Goal: Task Accomplishment & Management: Manage account settings

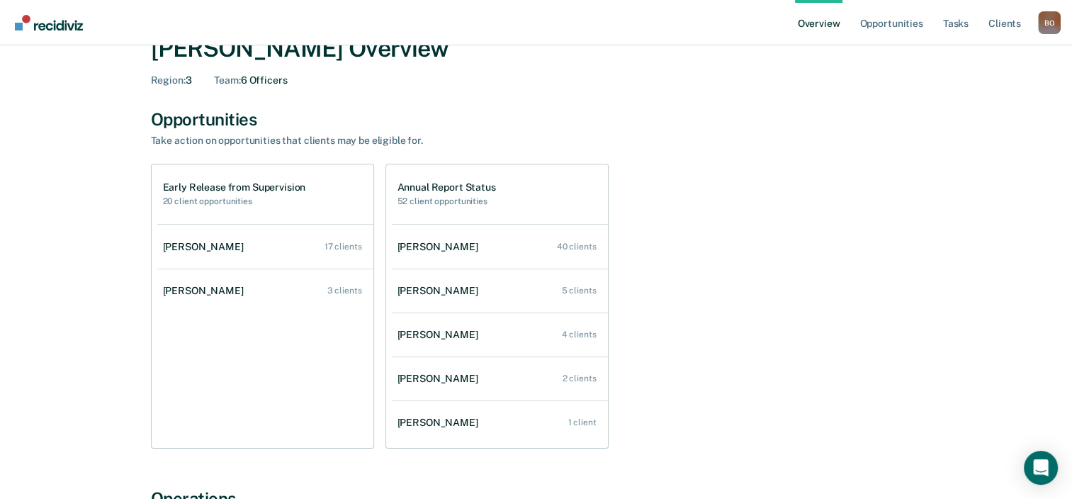
scroll to position [142, 0]
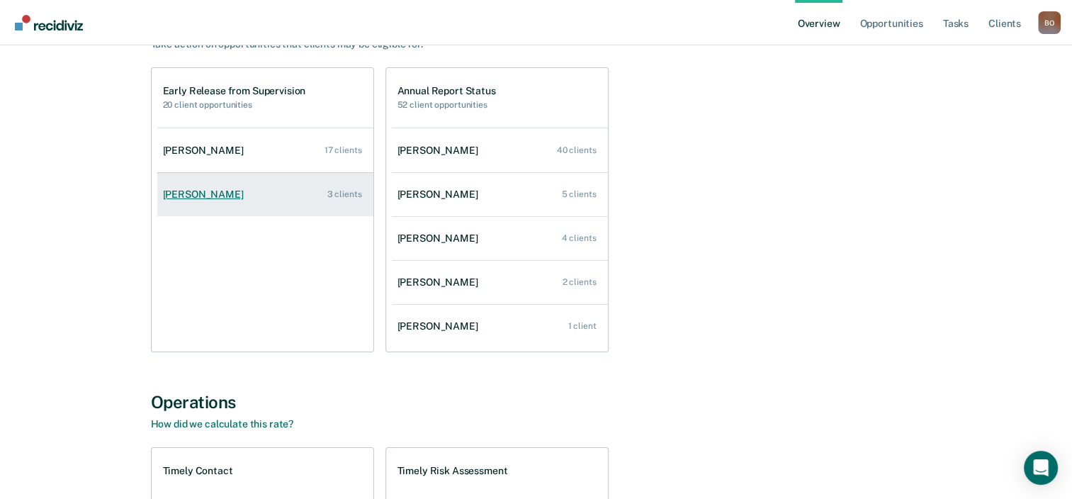
click at [212, 196] on div "[PERSON_NAME]" at bounding box center [206, 195] width 86 height 12
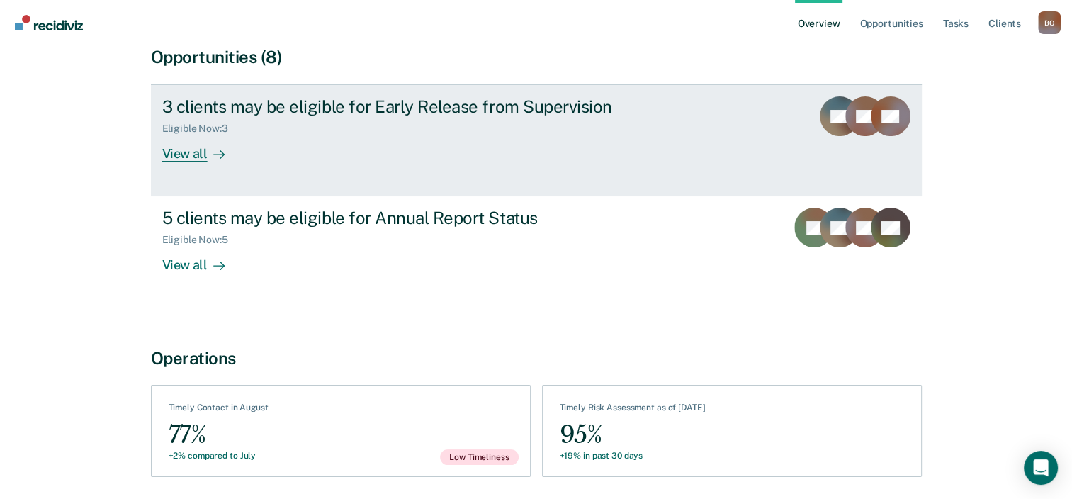
scroll to position [193, 0]
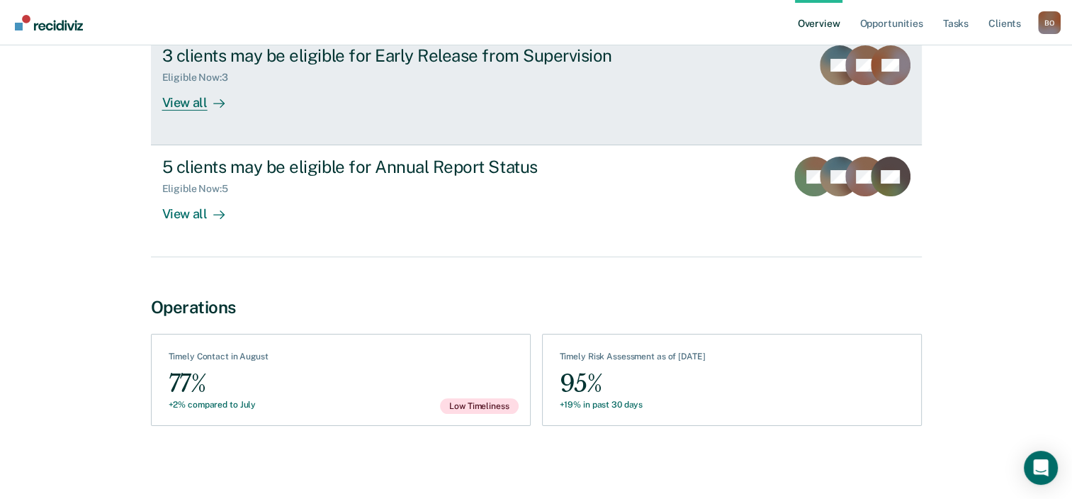
click at [339, 116] on link "3 clients may be eligible for Early Release from Supervision Eligible Now : 3 V…" at bounding box center [536, 89] width 771 height 112
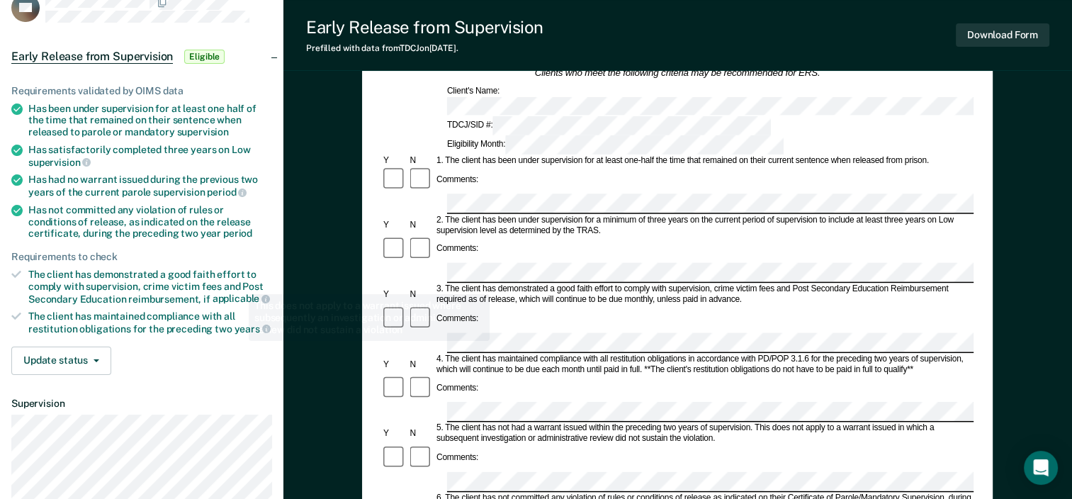
scroll to position [283, 0]
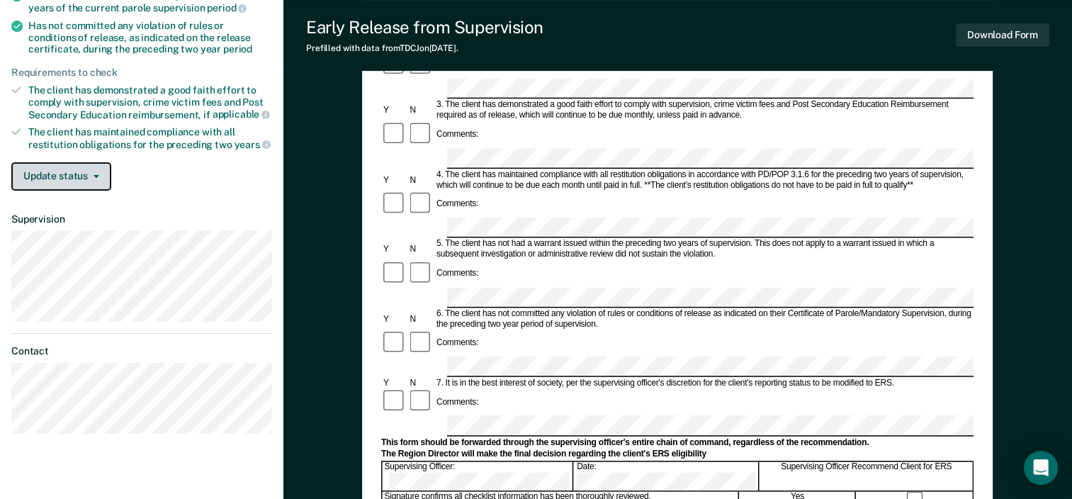
click at [73, 163] on button "Update status" at bounding box center [61, 176] width 100 height 28
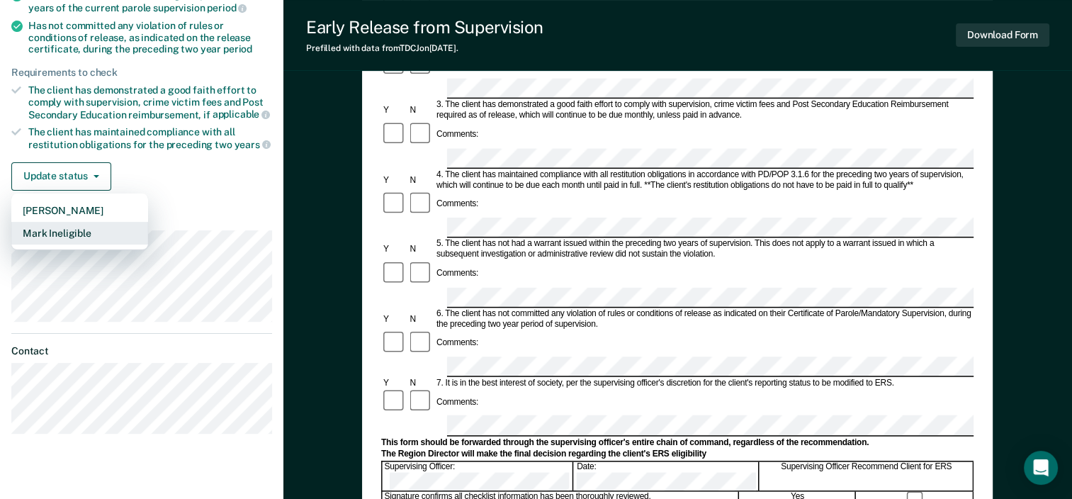
click at [72, 233] on button "Mark Ineligible" at bounding box center [79, 233] width 137 height 23
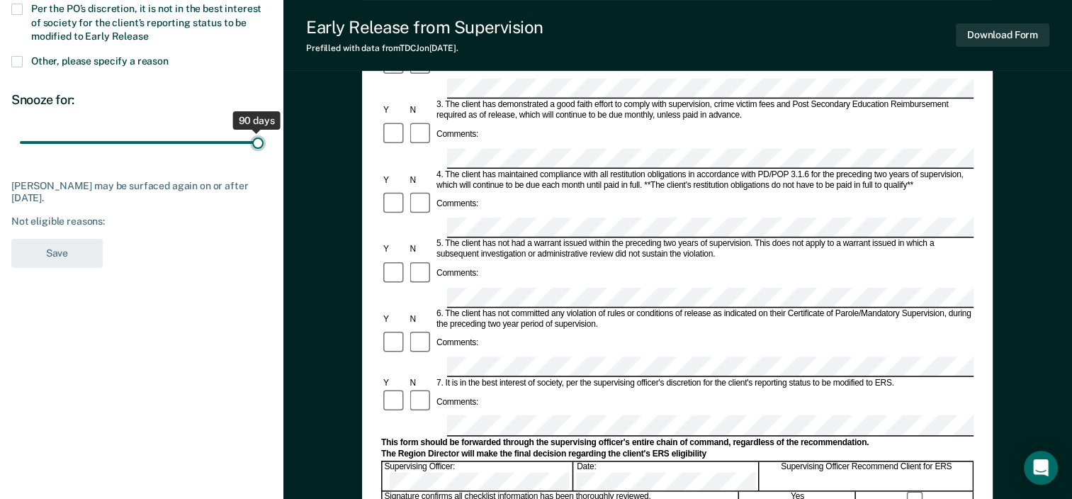
drag, startPoint x: 103, startPoint y: 140, endPoint x: 283, endPoint y: 140, distance: 179.3
type input "90"
click at [264, 140] on input "range" at bounding box center [142, 142] width 244 height 25
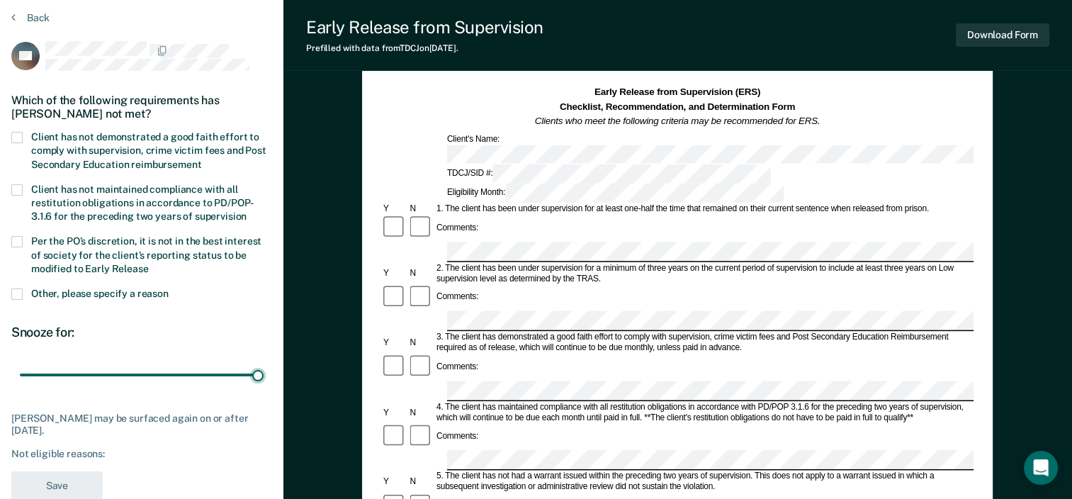
scroll to position [0, 0]
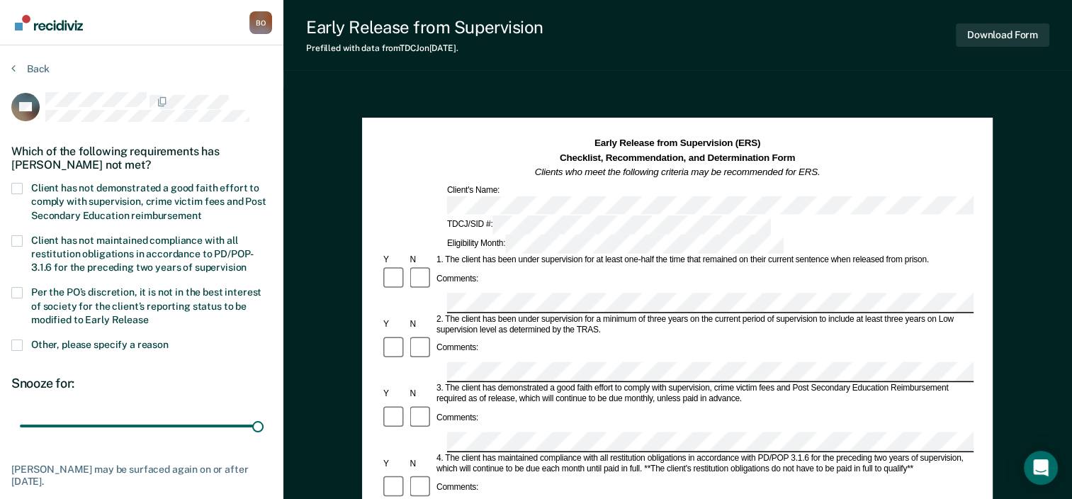
click at [13, 189] on span at bounding box center [16, 188] width 11 height 11
click at [201, 210] on input "Client has not demonstrated a good faith effort to comply with supervision, cri…" at bounding box center [201, 210] width 0 height 0
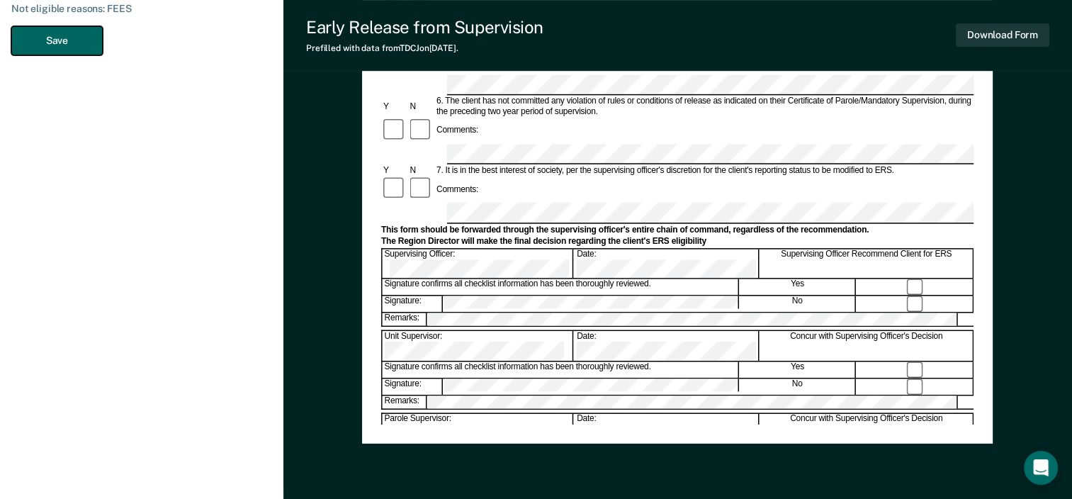
click at [55, 43] on button "Save" at bounding box center [56, 40] width 91 height 29
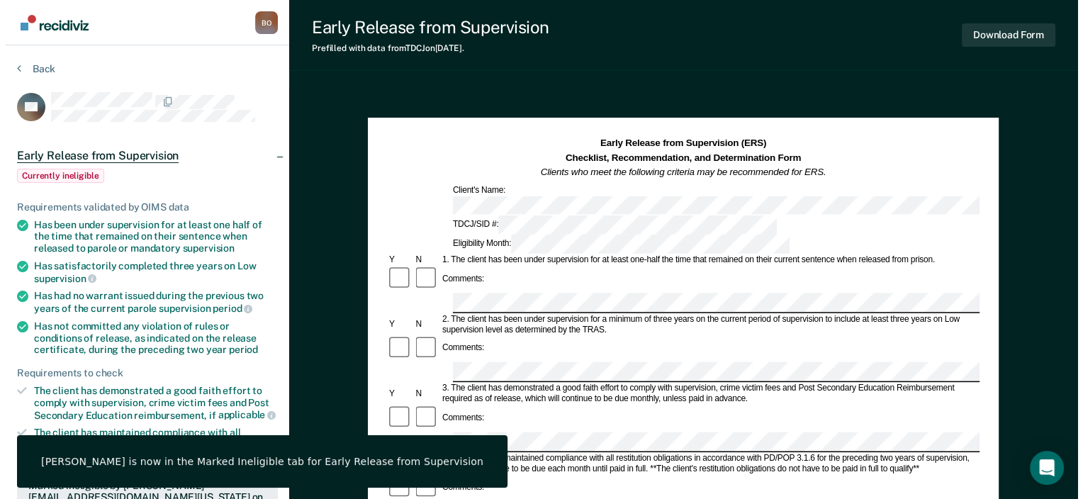
scroll to position [0, 0]
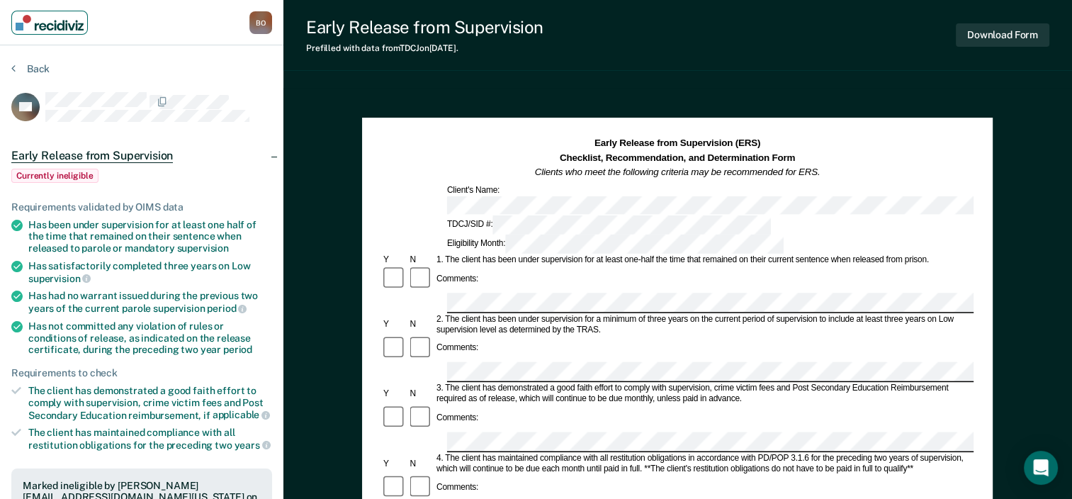
click at [64, 23] on img "Main navigation" at bounding box center [50, 23] width 68 height 16
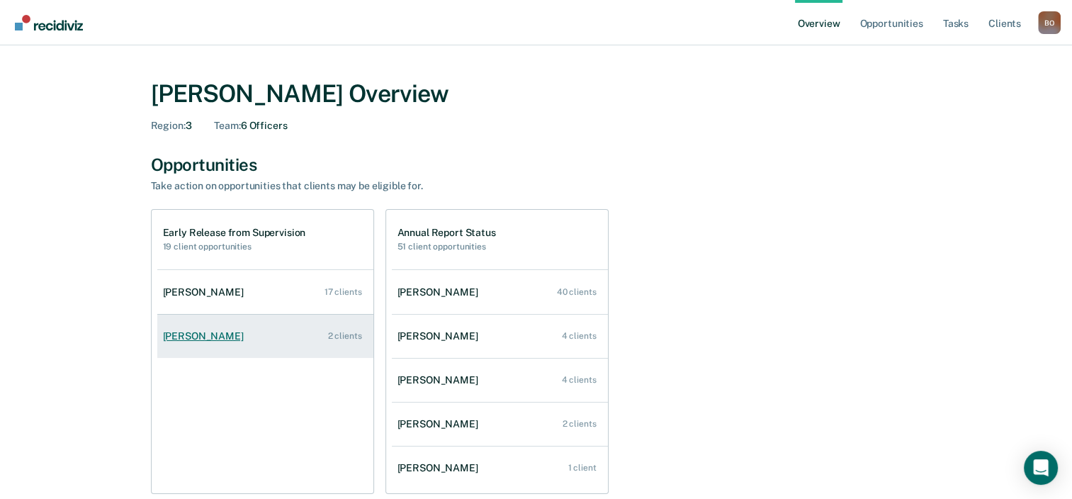
click at [224, 335] on div "[PERSON_NAME]" at bounding box center [206, 336] width 86 height 12
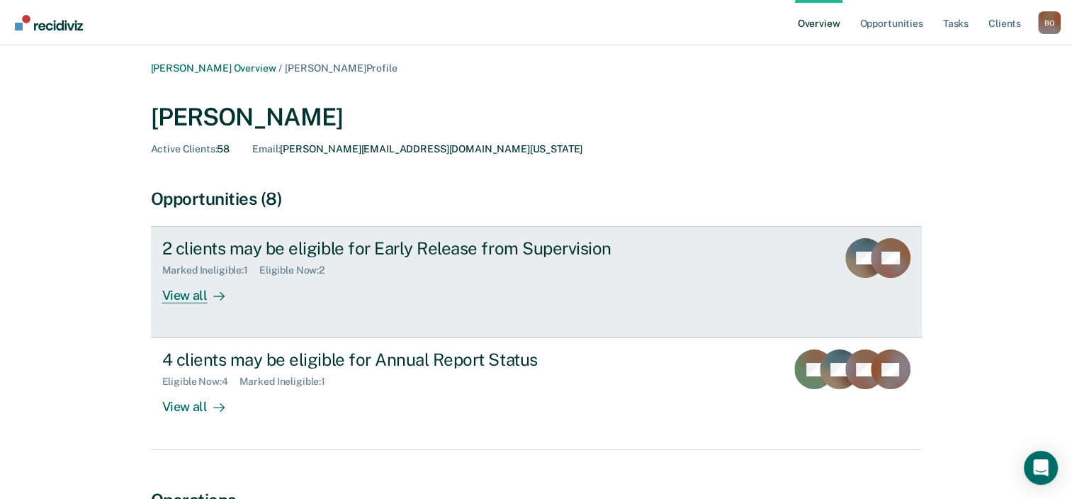
click at [445, 283] on div "2 clients may be eligible for Early Release from Supervision Marked Ineligible …" at bounding box center [428, 270] width 532 height 65
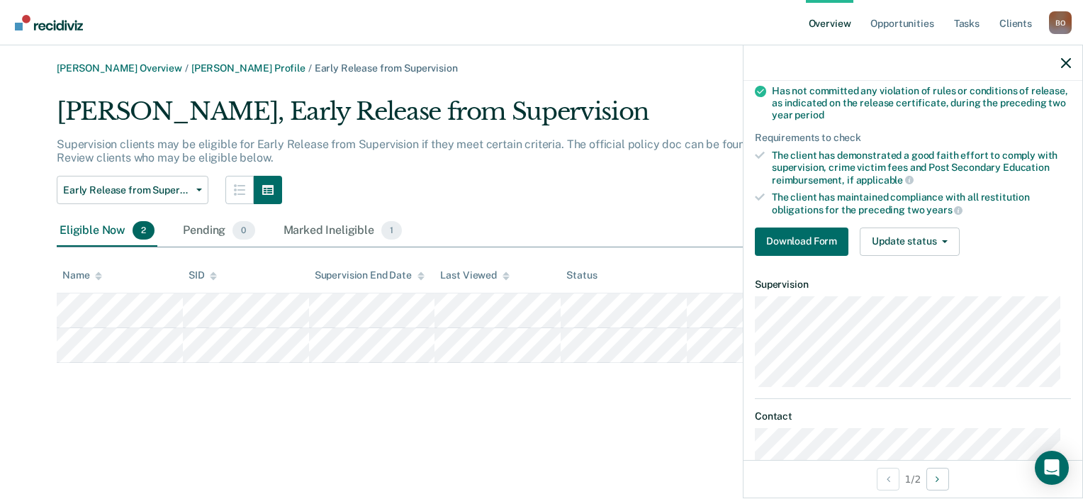
scroll to position [213, 0]
click at [928, 242] on button "Update status" at bounding box center [910, 241] width 100 height 28
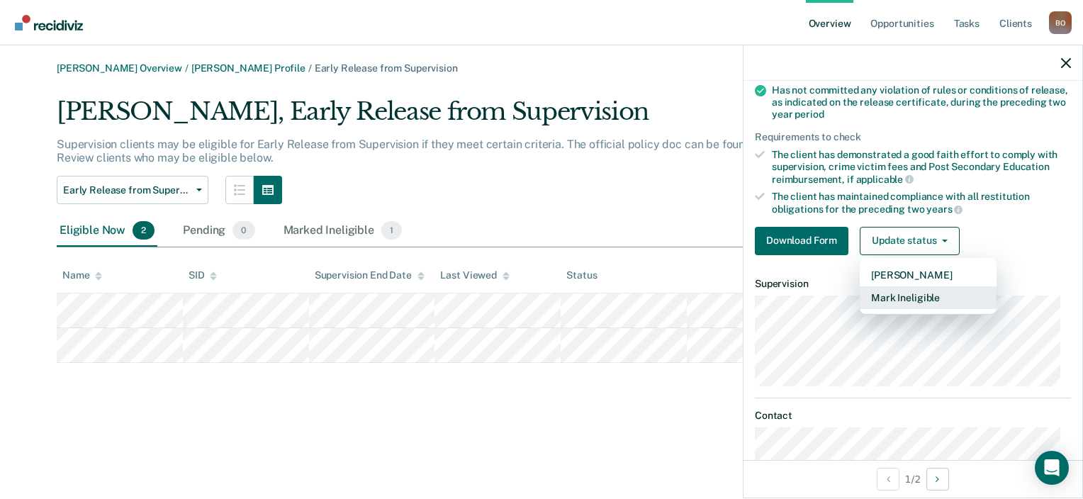
click at [902, 296] on button "Mark Ineligible" at bounding box center [928, 297] width 137 height 23
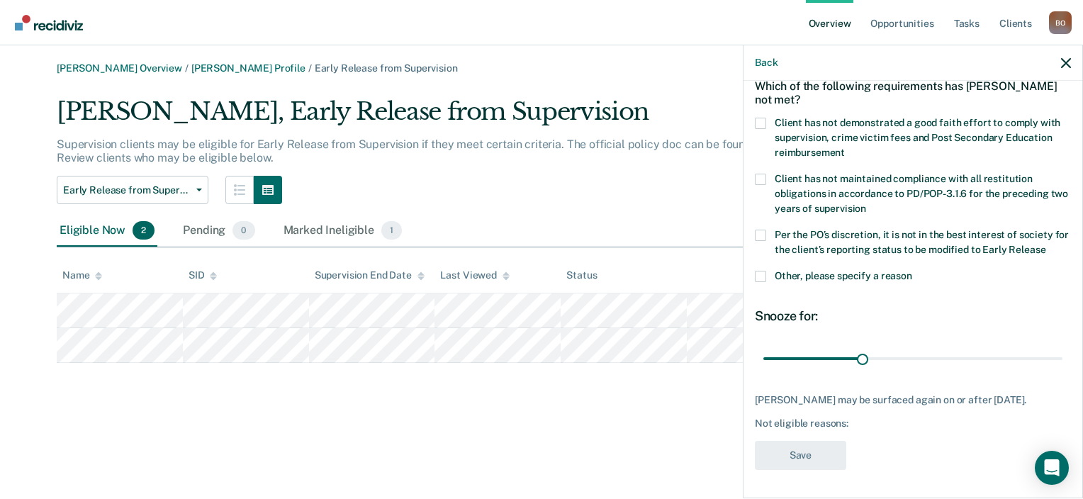
scroll to position [69, 0]
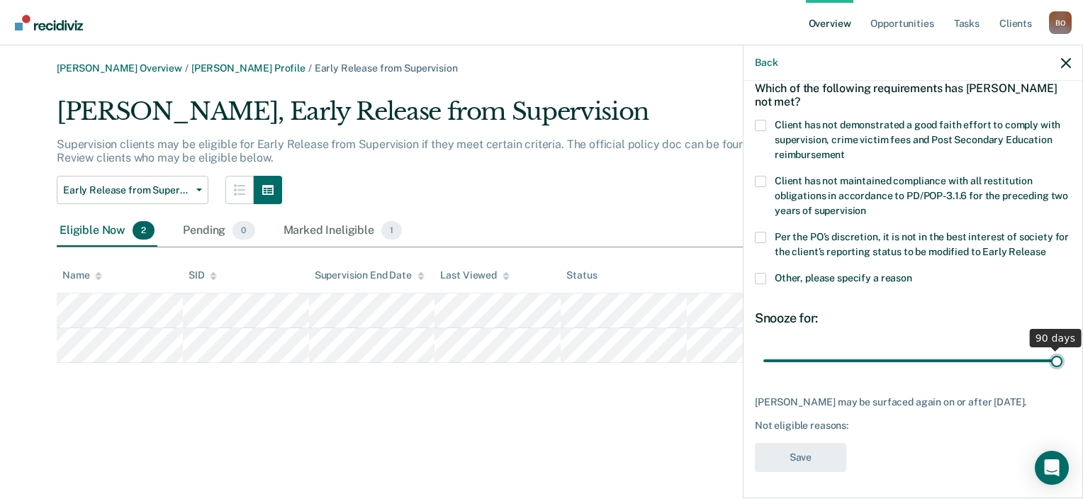
drag, startPoint x: 858, startPoint y: 360, endPoint x: 1157, endPoint y: 354, distance: 299.9
type input "90"
click at [1062, 354] on input "range" at bounding box center [912, 361] width 299 height 25
click at [767, 125] on label "Client has not demonstrated a good faith effort to comply with supervision, cri…" at bounding box center [913, 142] width 316 height 45
click at [845, 150] on input "Client has not demonstrated a good faith effort to comply with supervision, cri…" at bounding box center [845, 150] width 0 height 0
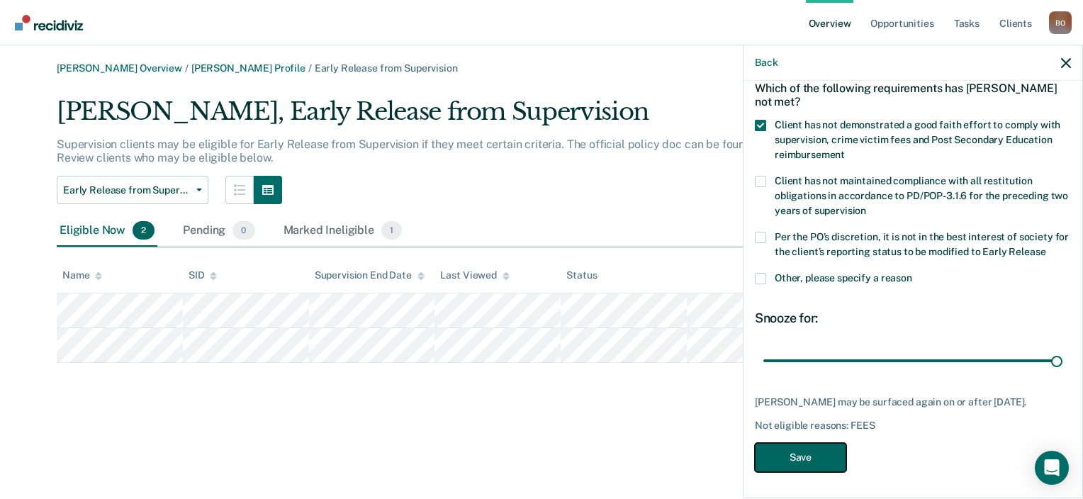
click at [784, 449] on button "Save" at bounding box center [800, 457] width 91 height 29
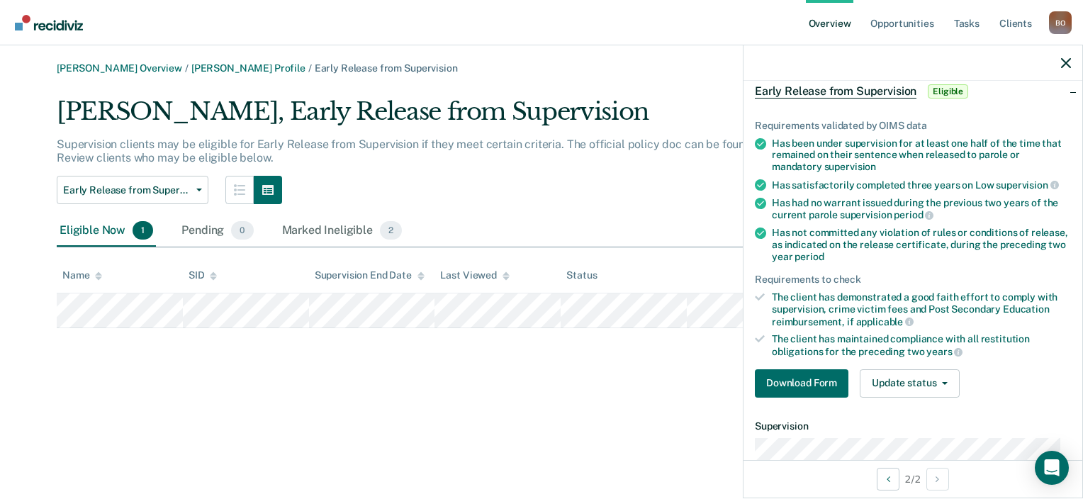
scroll to position [213, 0]
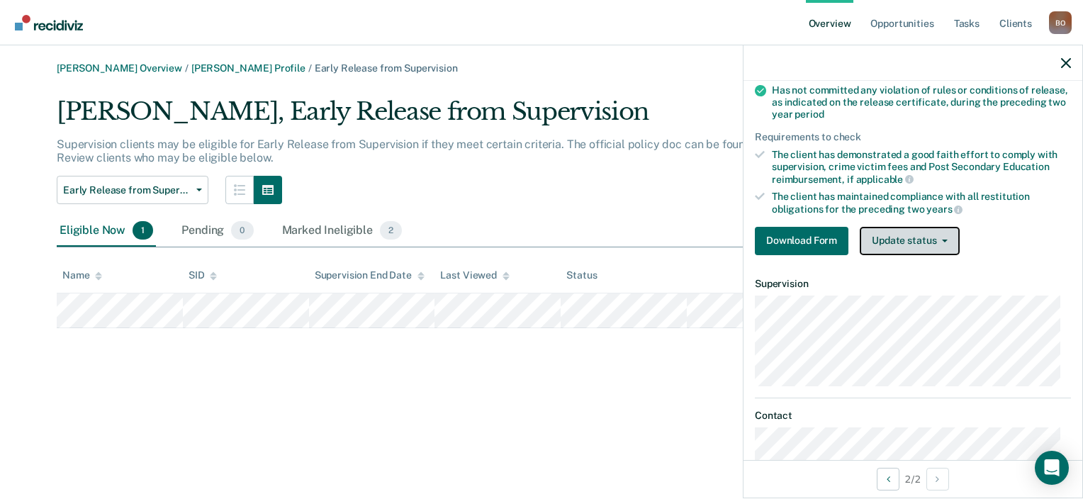
click at [938, 240] on button "Update status" at bounding box center [910, 241] width 100 height 28
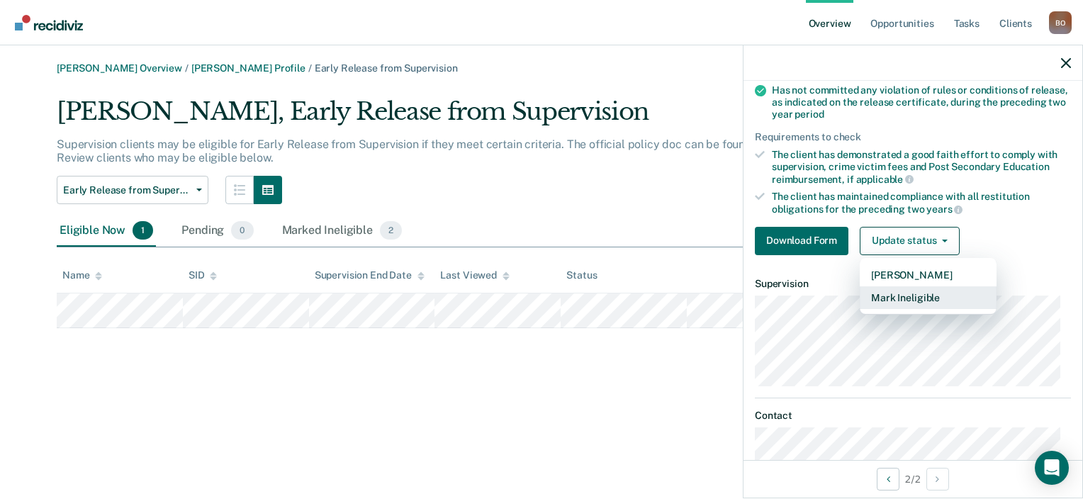
click at [906, 291] on button "Mark Ineligible" at bounding box center [928, 297] width 137 height 23
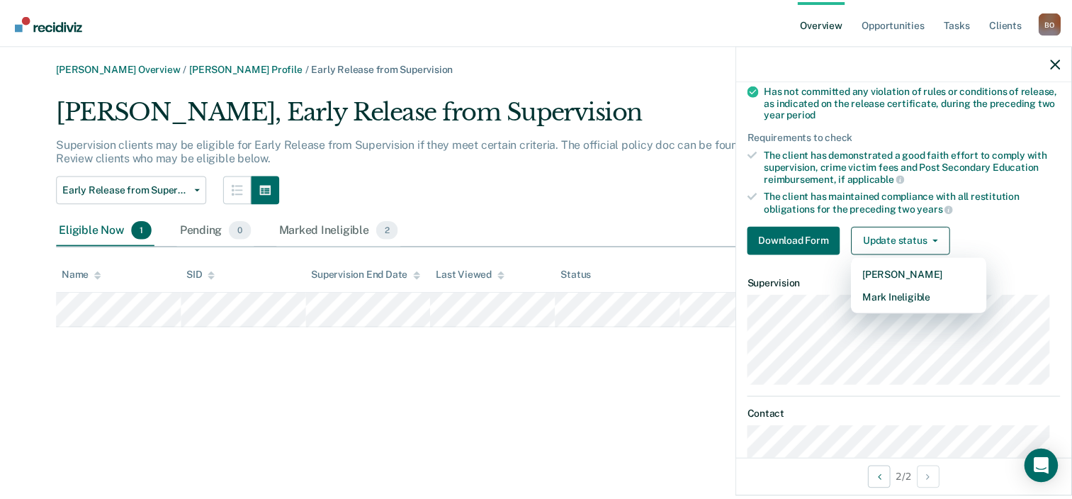
scroll to position [69, 0]
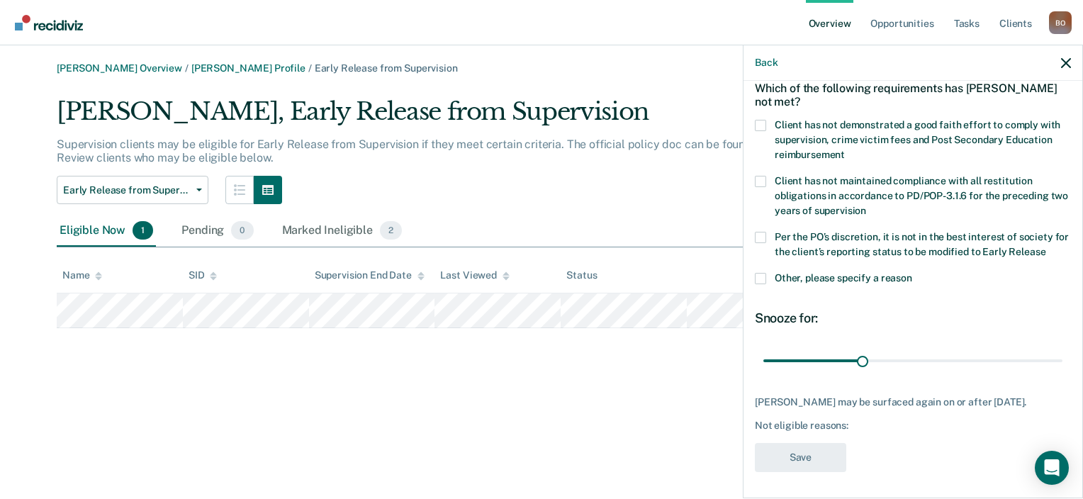
click at [760, 123] on span at bounding box center [760, 125] width 11 height 11
click at [845, 150] on input "Client has not demonstrated a good faith effort to comply with supervision, cri…" at bounding box center [845, 150] width 0 height 0
click at [804, 454] on button "Save" at bounding box center [800, 457] width 91 height 29
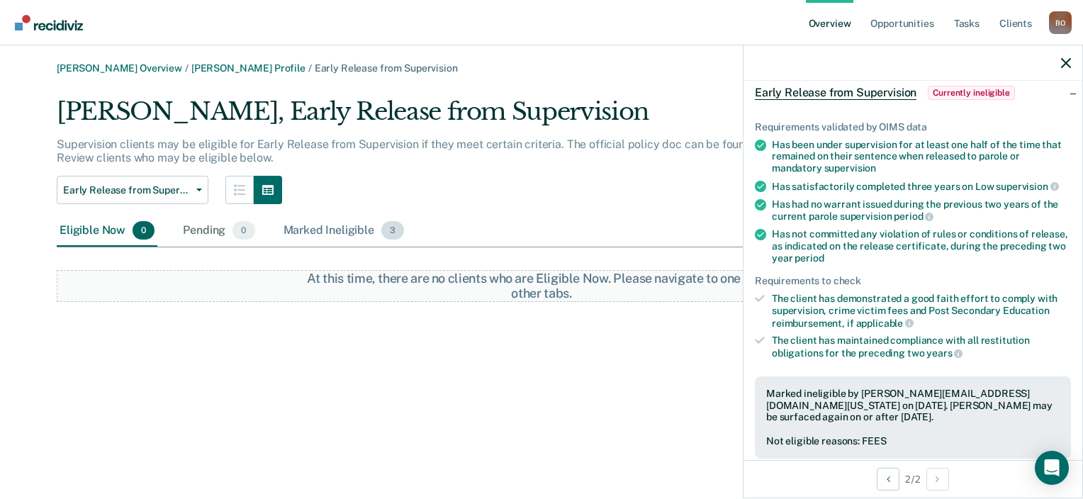
click at [320, 228] on div "Marked Ineligible 3" at bounding box center [344, 230] width 127 height 31
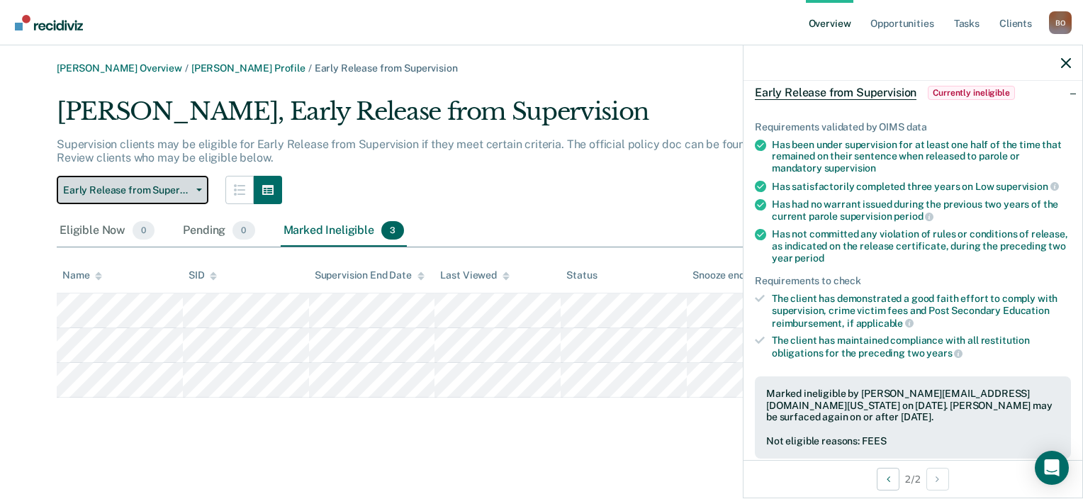
click at [138, 183] on button "Early Release from Supervision" at bounding box center [133, 190] width 152 height 28
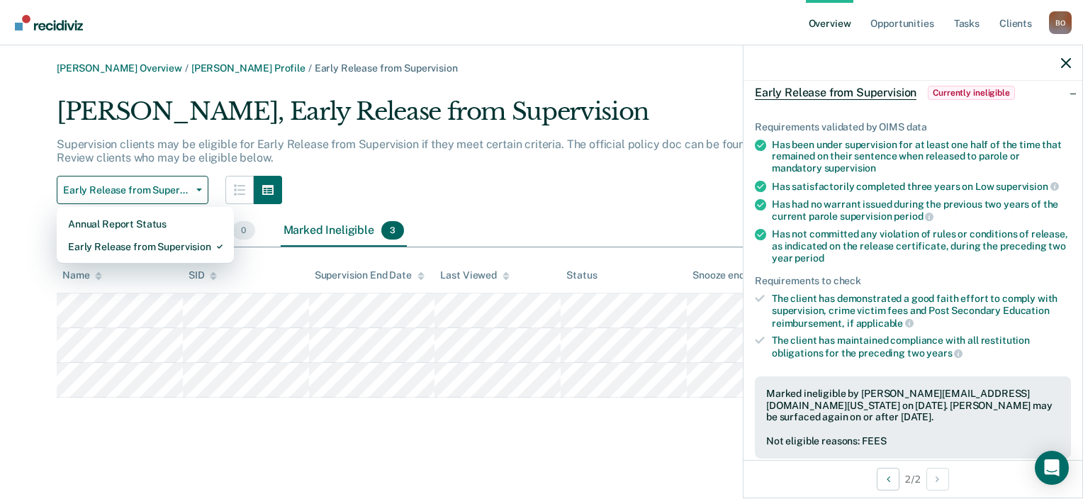
click at [343, 132] on div "[PERSON_NAME], Early Release from Supervision" at bounding box center [463, 117] width 812 height 40
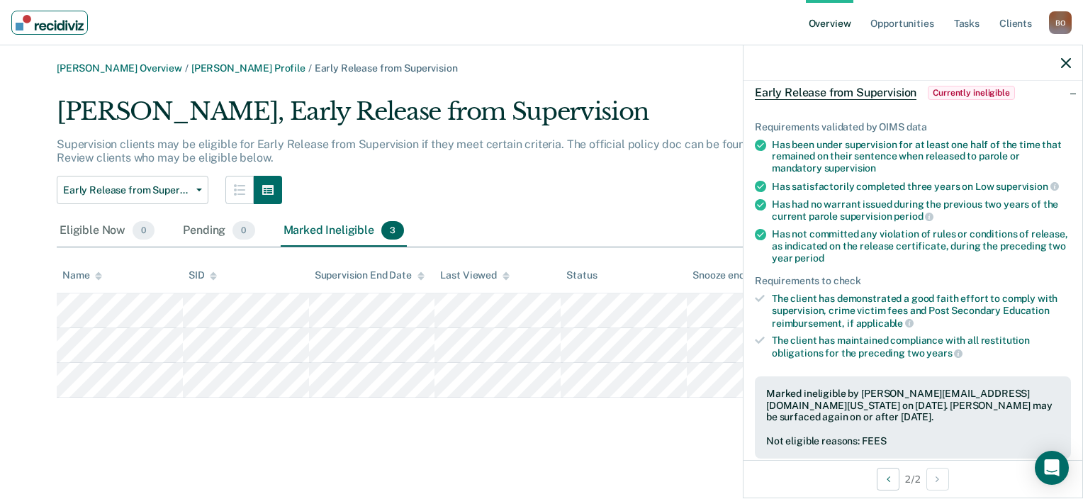
click at [45, 29] on img "Main navigation" at bounding box center [50, 23] width 68 height 16
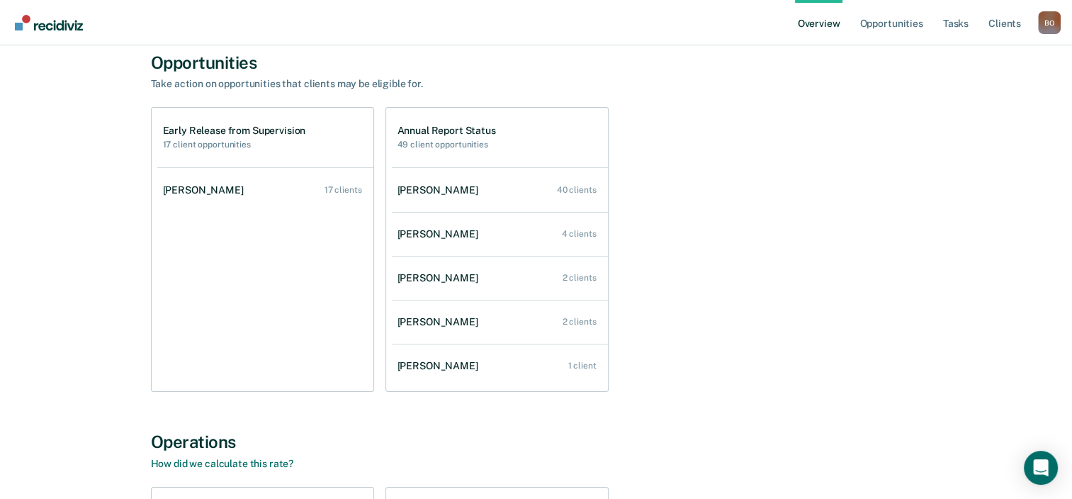
scroll to position [71, 0]
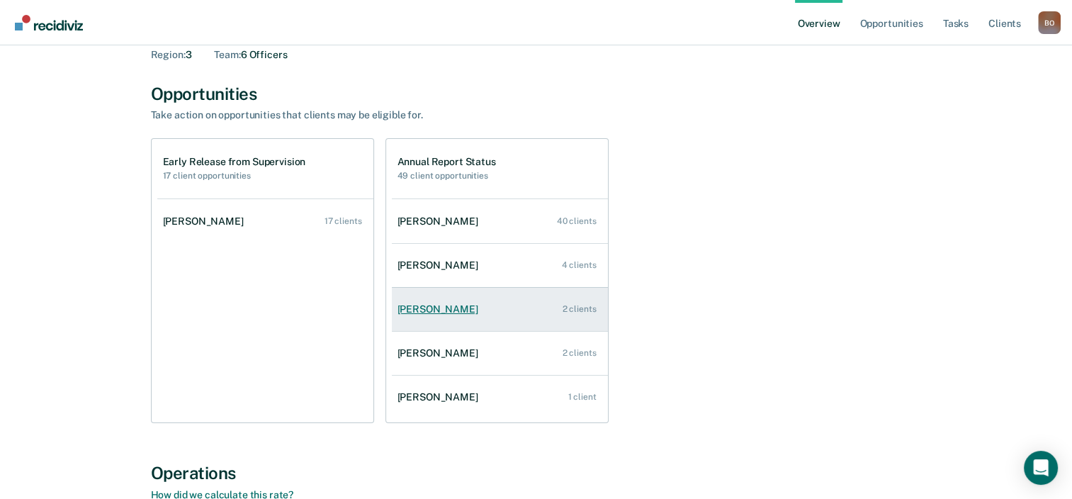
click at [444, 309] on div "[PERSON_NAME]" at bounding box center [441, 309] width 86 height 12
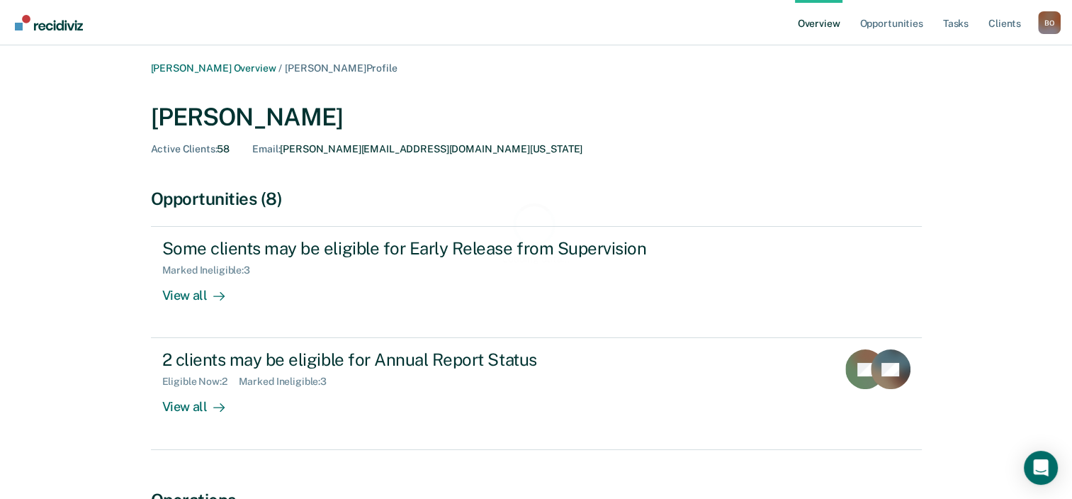
scroll to position [142, 0]
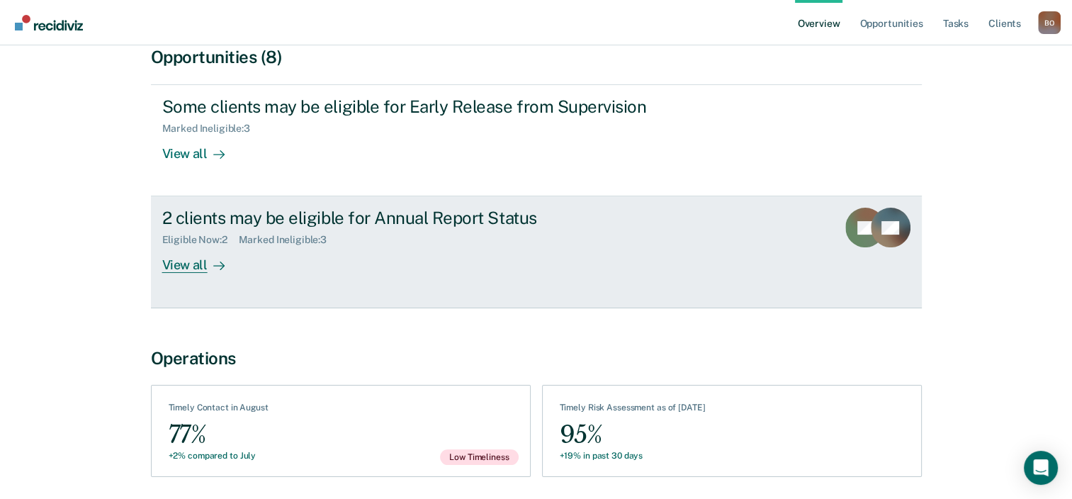
click at [286, 268] on div "2 clients may be eligible for Annual Report Status Eligible Now : 2 Marked Inel…" at bounding box center [428, 240] width 532 height 65
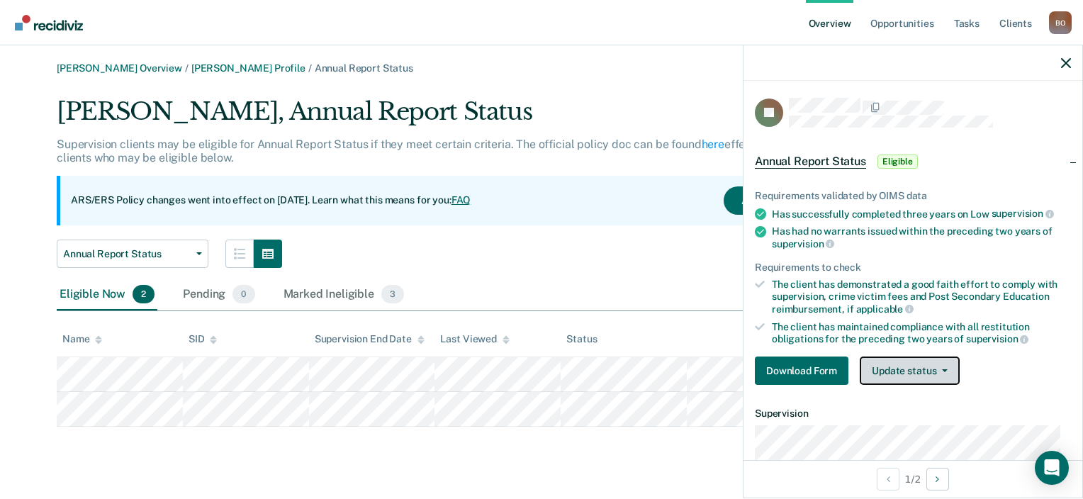
click at [929, 364] on button "Update status" at bounding box center [910, 370] width 100 height 28
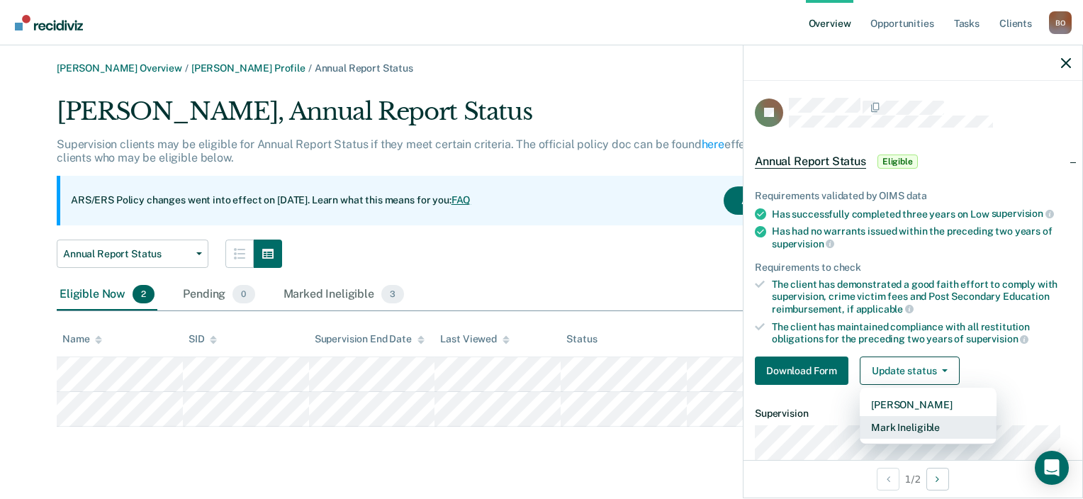
click at [896, 427] on button "Mark Ineligible" at bounding box center [928, 427] width 137 height 23
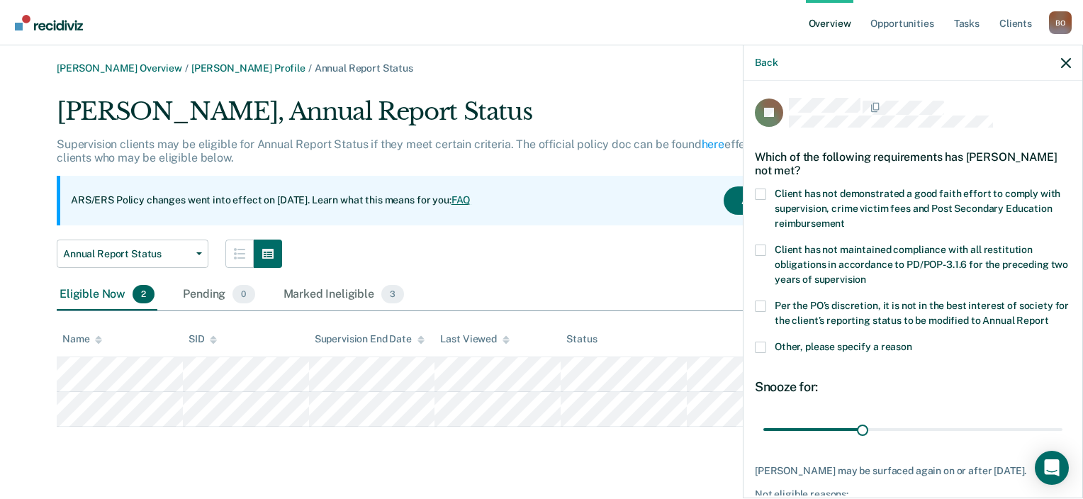
scroll to position [84, 0]
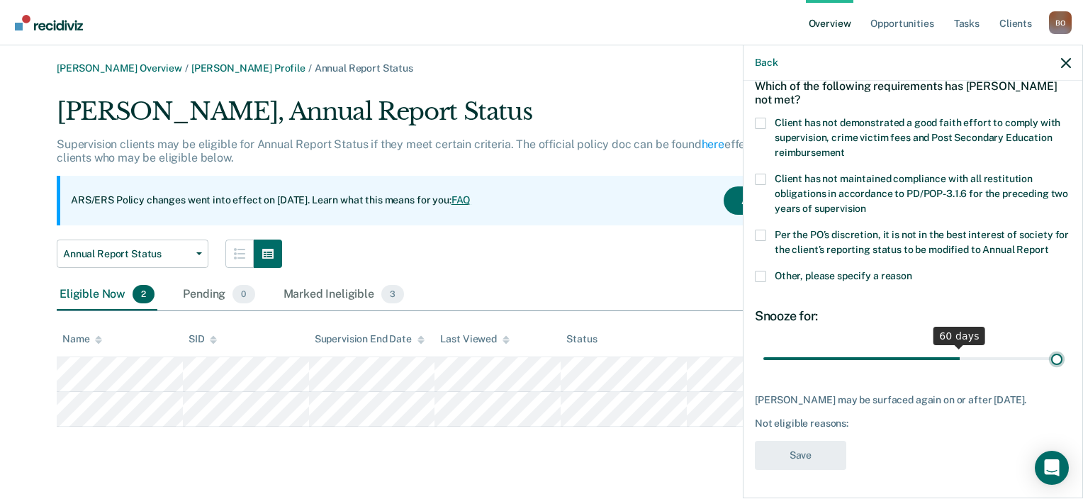
drag, startPoint x: 861, startPoint y: 361, endPoint x: 1046, endPoint y: 361, distance: 185.0
type input "90"
click at [1046, 361] on input "range" at bounding box center [912, 359] width 299 height 25
click at [760, 118] on span at bounding box center [760, 123] width 11 height 11
click at [845, 147] on input "Client has not demonstrated a good faith effort to comply with supervision, cri…" at bounding box center [845, 147] width 0 height 0
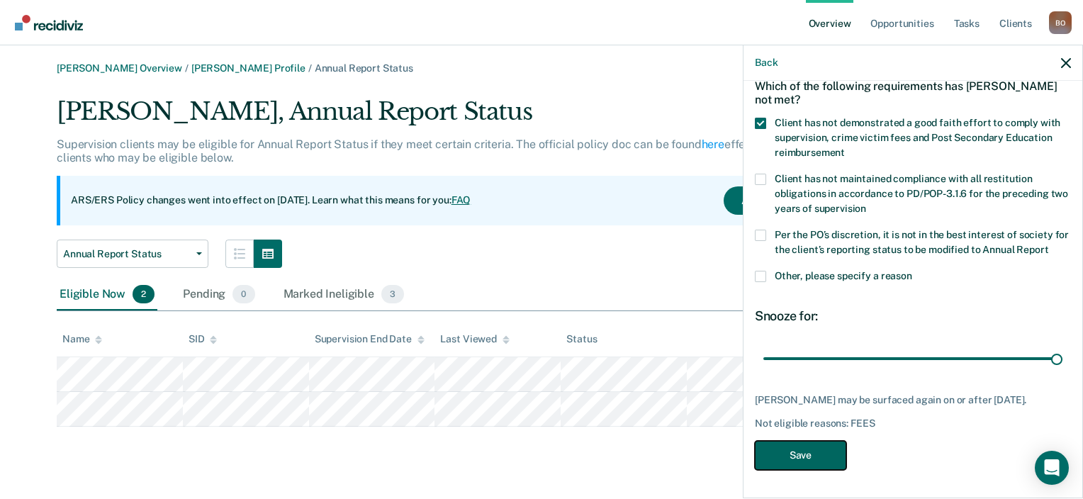
click at [816, 458] on button "Save" at bounding box center [800, 455] width 91 height 29
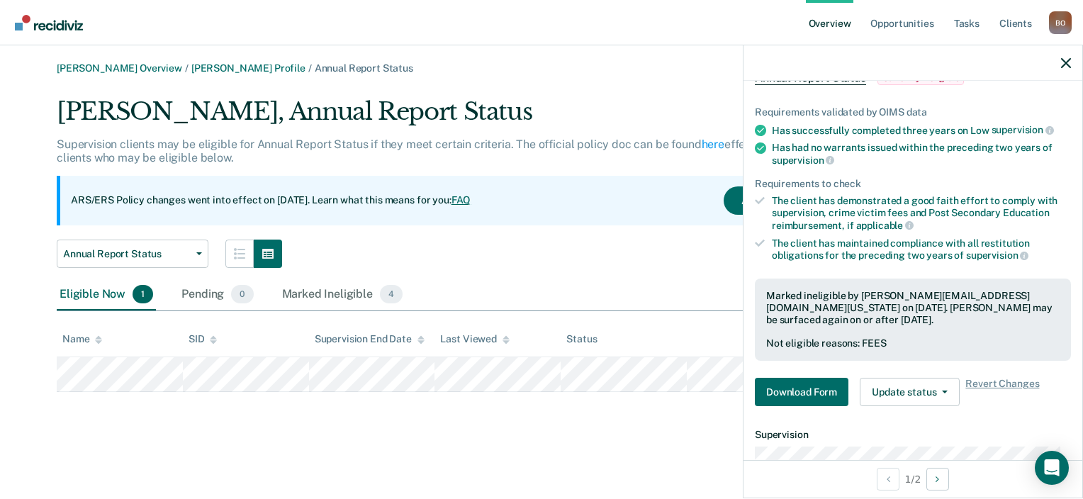
scroll to position [94, 0]
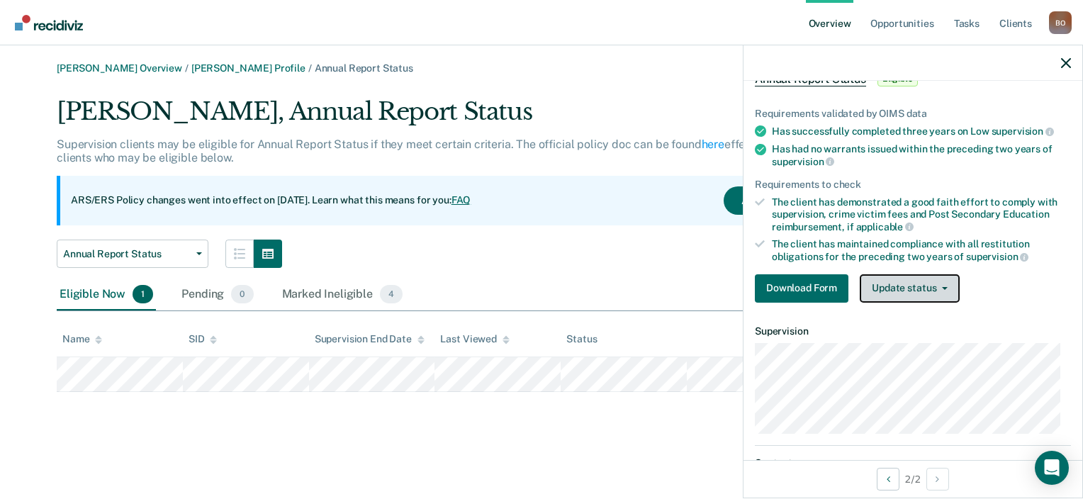
drag, startPoint x: 931, startPoint y: 283, endPoint x: 920, endPoint y: 292, distance: 13.6
click at [931, 286] on button "Update status" at bounding box center [910, 288] width 100 height 28
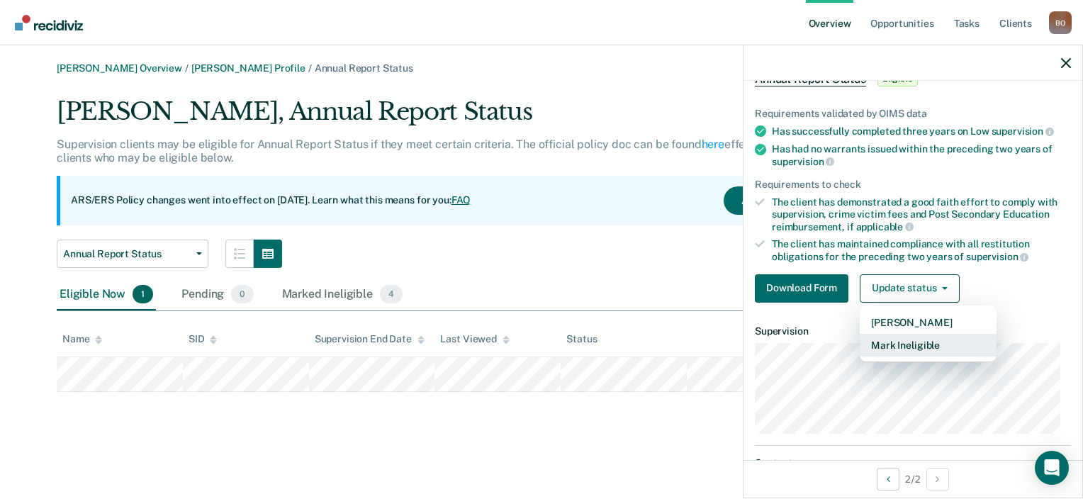
click at [906, 337] on button "Mark Ineligible" at bounding box center [928, 345] width 137 height 23
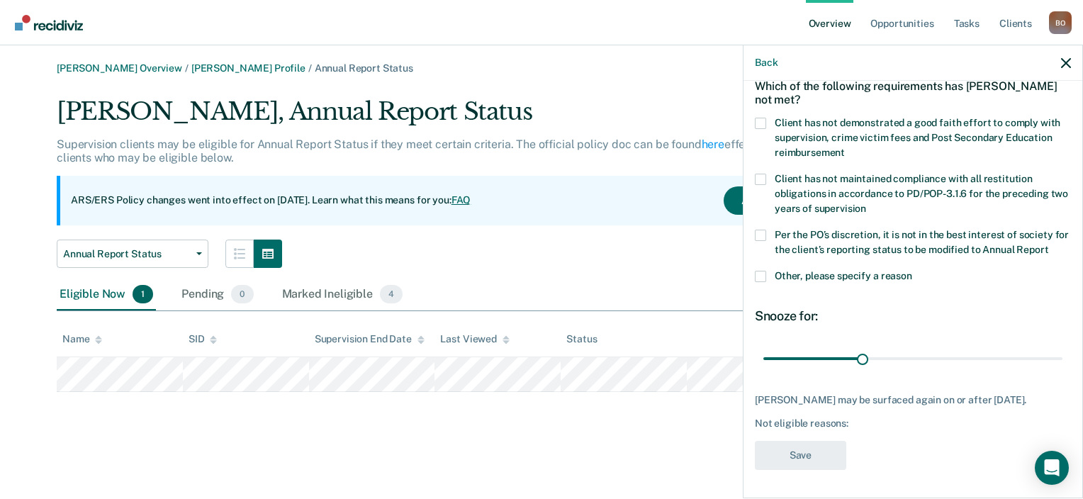
click at [767, 102] on div "Which of the following requirements has [PERSON_NAME] not met?" at bounding box center [913, 93] width 316 height 50
click at [760, 99] on div "Which of the following requirements has [PERSON_NAME] not met?" at bounding box center [913, 93] width 316 height 50
click at [766, 118] on label "Client has not demonstrated a good faith effort to comply with supervision, cri…" at bounding box center [913, 140] width 316 height 45
click at [845, 147] on input "Client has not demonstrated a good faith effort to comply with supervision, cri…" at bounding box center [845, 147] width 0 height 0
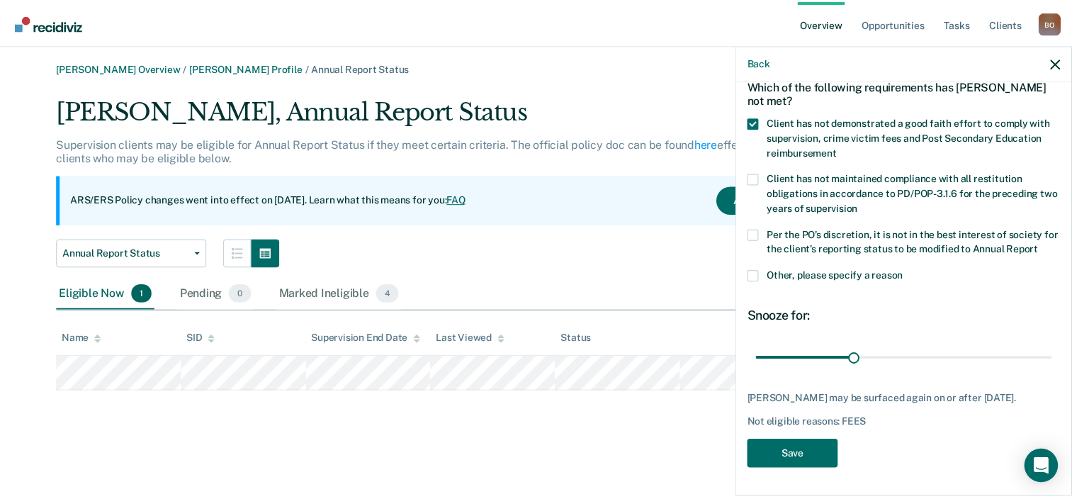
scroll to position [106, 0]
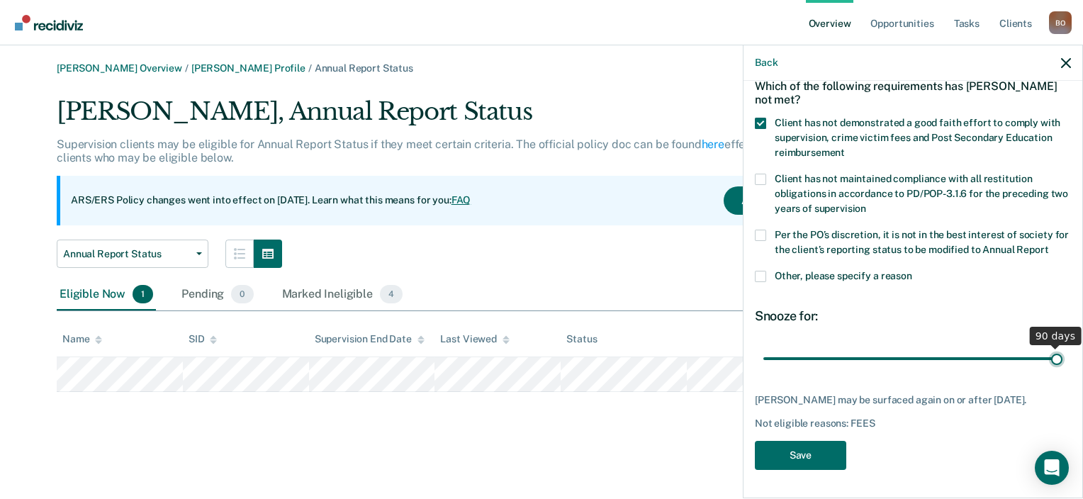
drag, startPoint x: 858, startPoint y: 350, endPoint x: 1162, endPoint y: 349, distance: 304.8
type input "90"
click at [1062, 349] on input "range" at bounding box center [912, 359] width 299 height 25
click at [807, 451] on button "Save" at bounding box center [800, 455] width 91 height 29
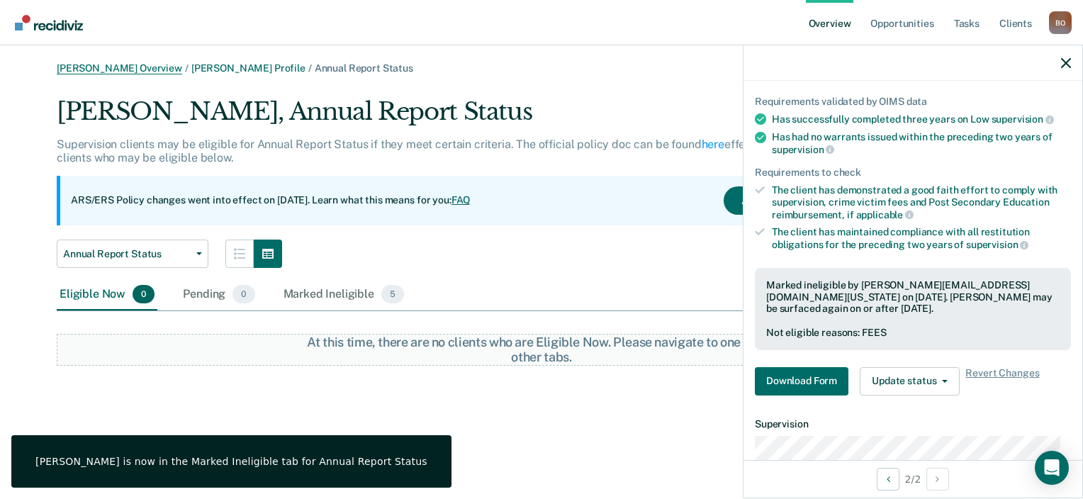
click at [109, 67] on link "[PERSON_NAME] Overview" at bounding box center [119, 68] width 125 height 12
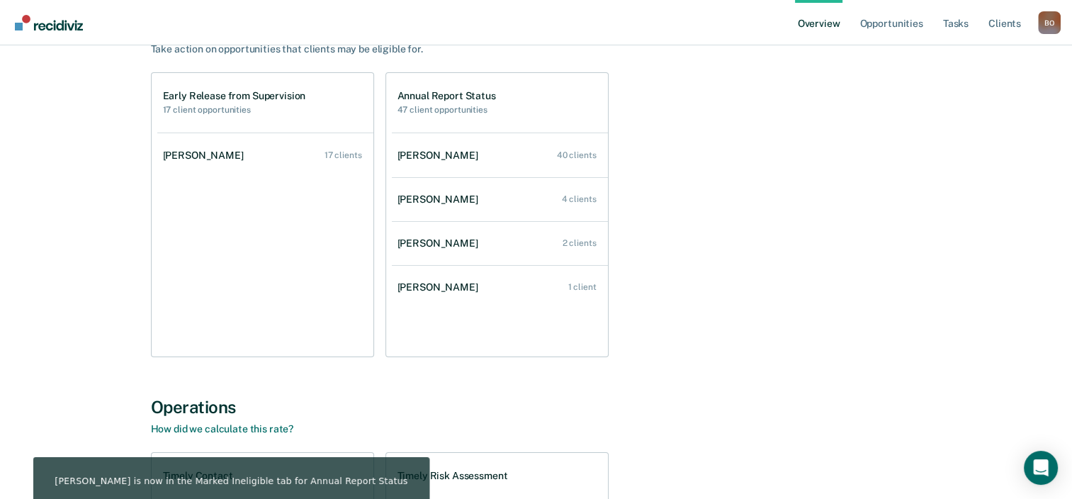
scroll to position [142, 0]
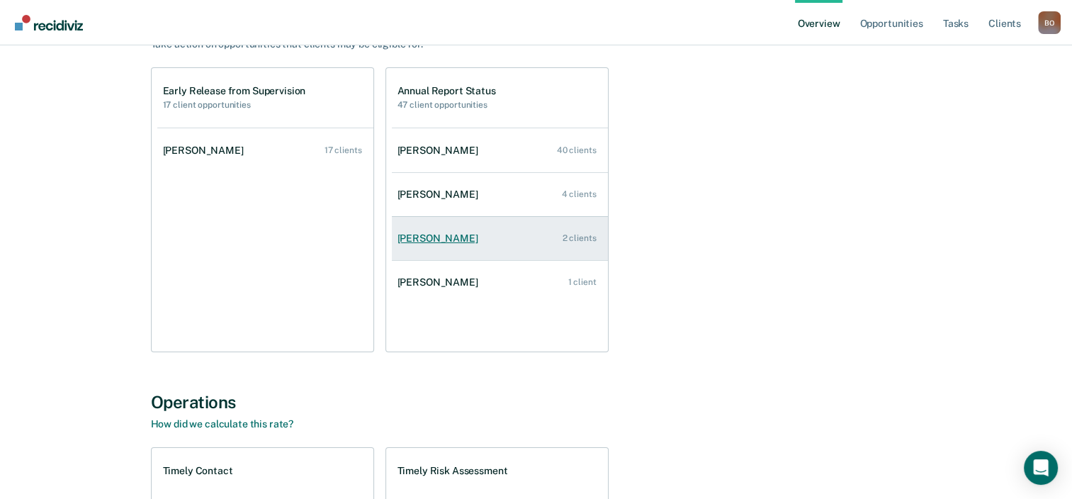
click at [456, 242] on div "[PERSON_NAME]" at bounding box center [441, 238] width 86 height 12
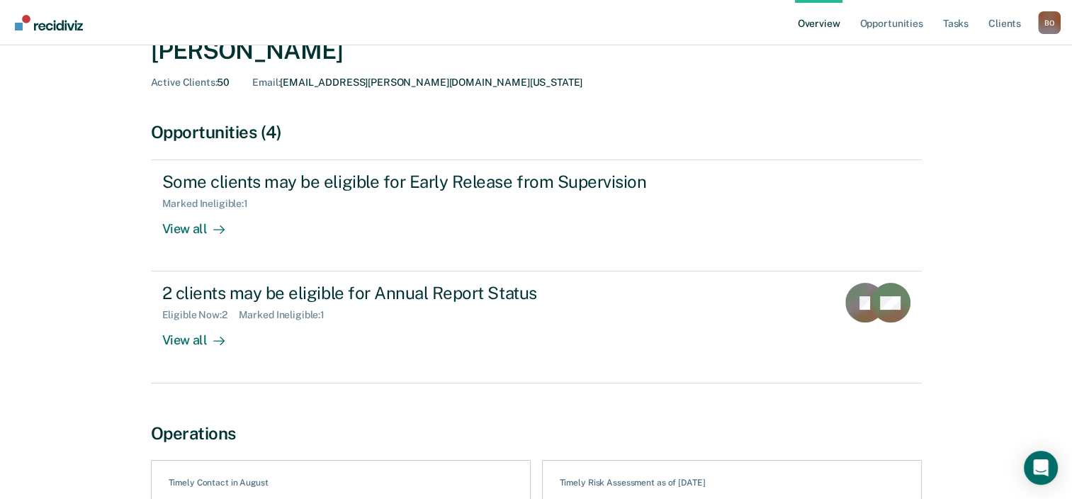
scroll to position [51, 0]
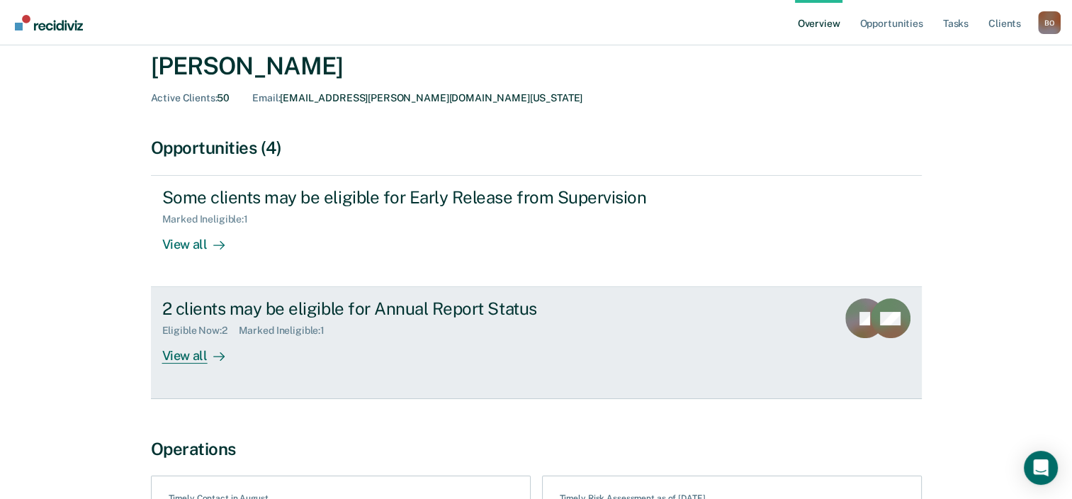
click at [193, 356] on div "View all" at bounding box center [201, 351] width 79 height 28
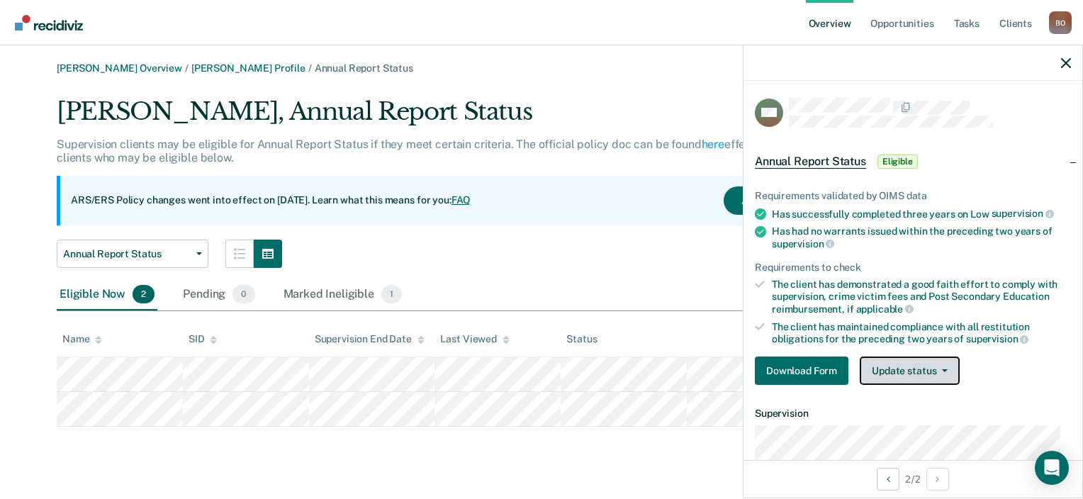
click at [911, 371] on button "Update status" at bounding box center [910, 370] width 100 height 28
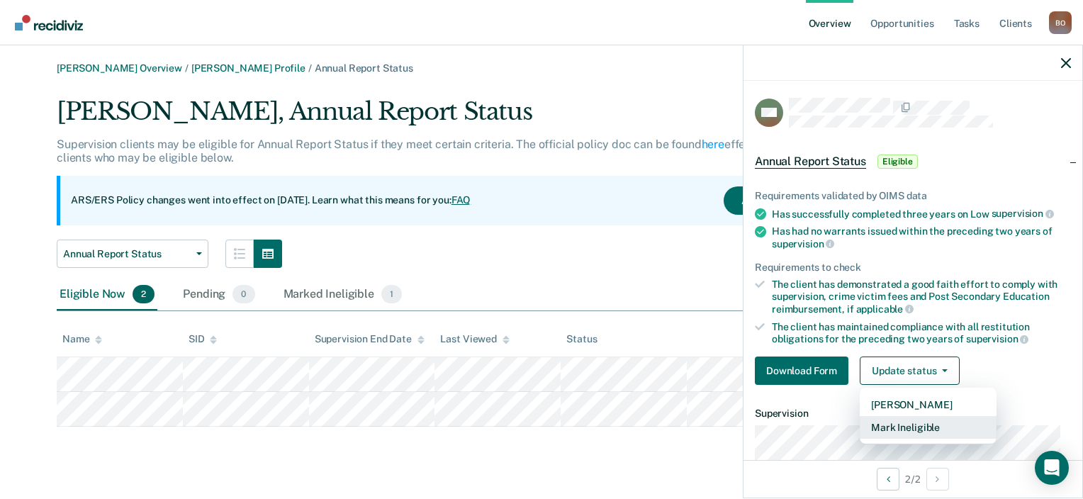
click at [899, 427] on button "Mark Ineligible" at bounding box center [928, 427] width 137 height 23
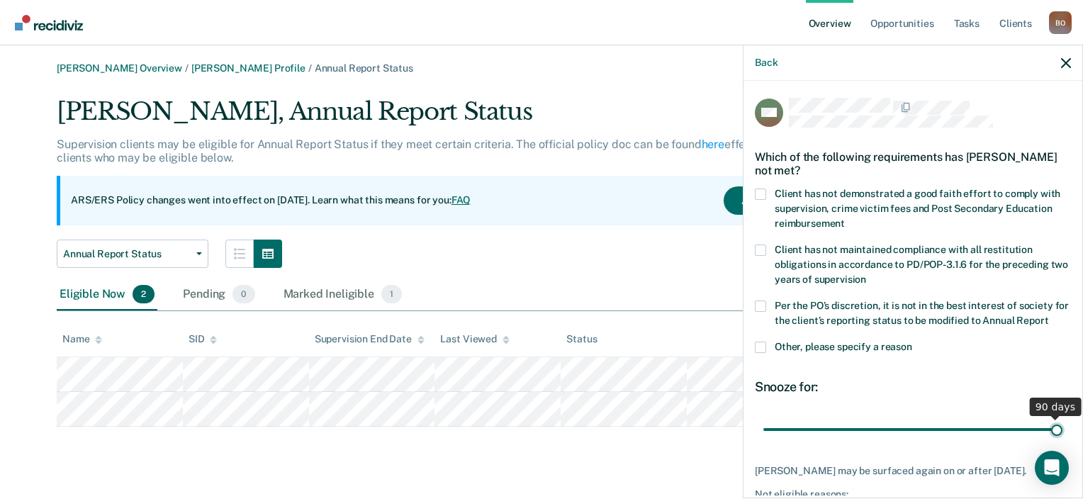
drag, startPoint x: 860, startPoint y: 443, endPoint x: 1025, endPoint y: 419, distance: 166.9
type input "90"
click at [1062, 431] on input "range" at bounding box center [912, 429] width 299 height 25
click at [763, 196] on span at bounding box center [760, 194] width 11 height 11
click at [845, 218] on input "Client has not demonstrated a good faith effort to comply with supervision, cri…" at bounding box center [845, 218] width 0 height 0
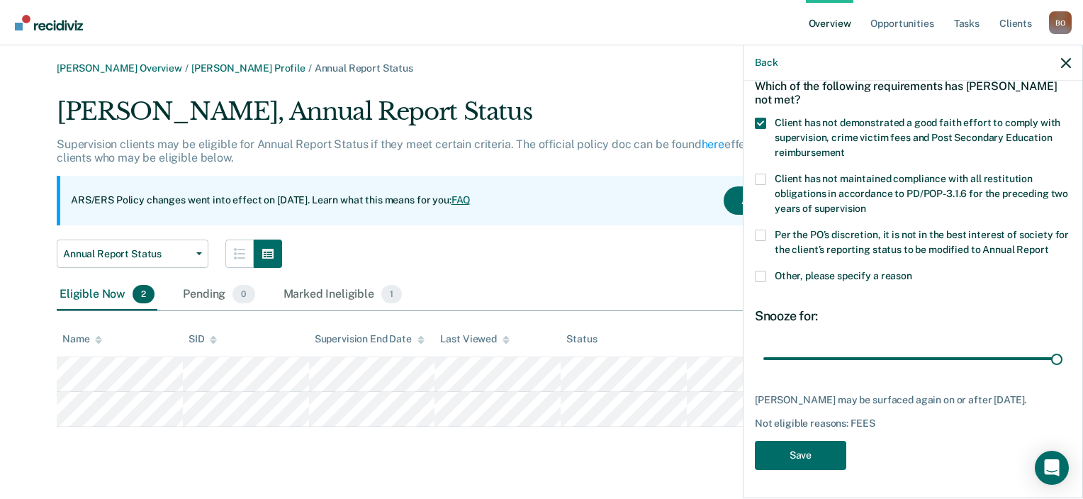
scroll to position [25, 0]
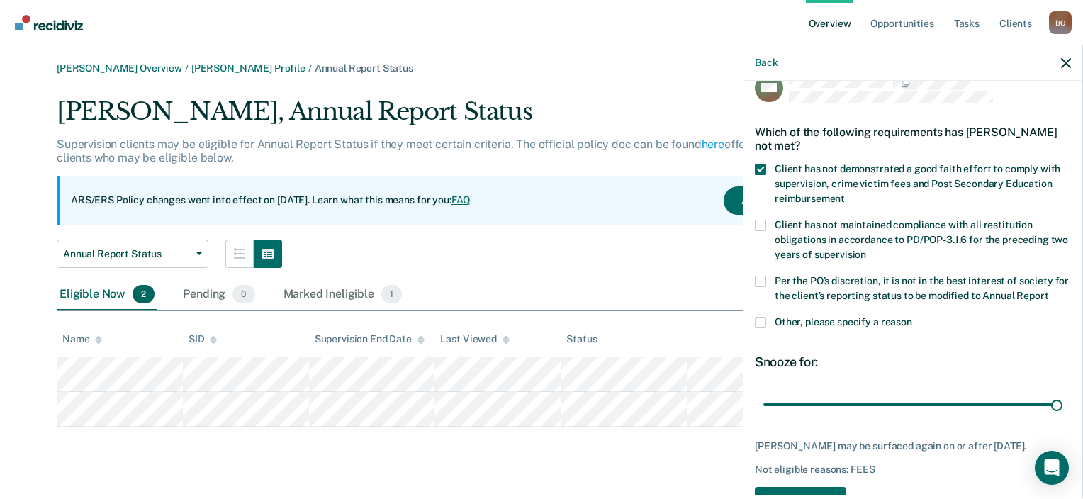
click at [762, 328] on span at bounding box center [760, 322] width 11 height 11
click at [912, 317] on input "Other, please specify a reason" at bounding box center [912, 317] width 0 height 0
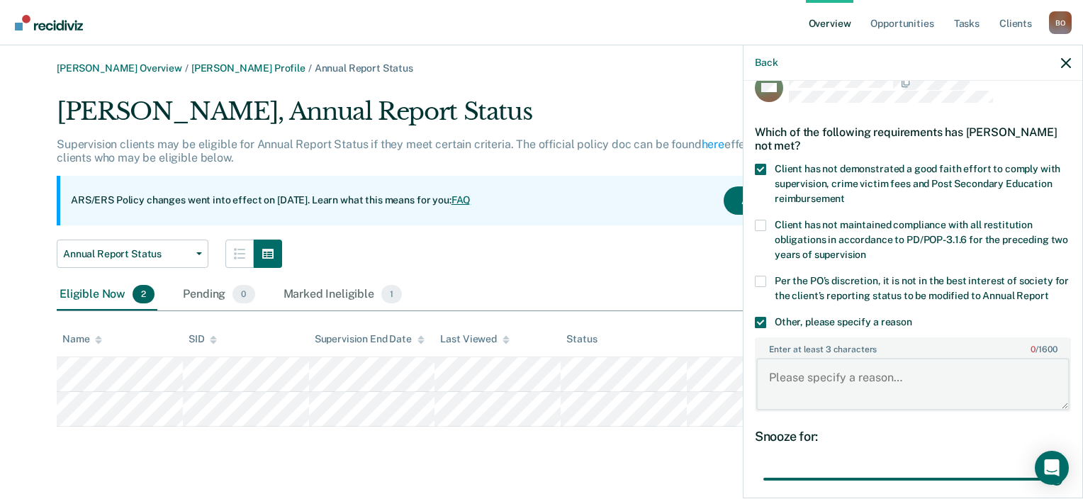
click at [836, 391] on textarea "Enter at least 3 characters 0 / 1600" at bounding box center [912, 384] width 313 height 52
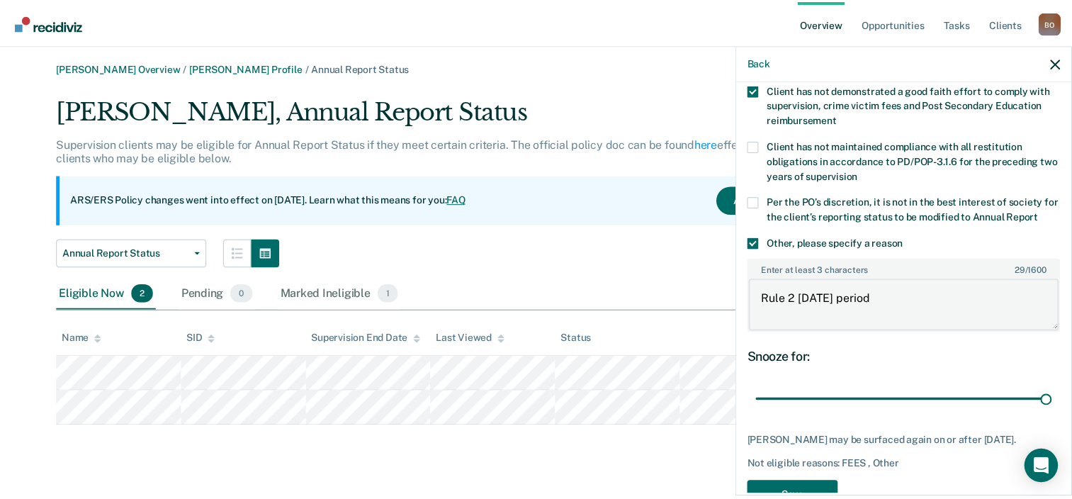
scroll to position [169, 0]
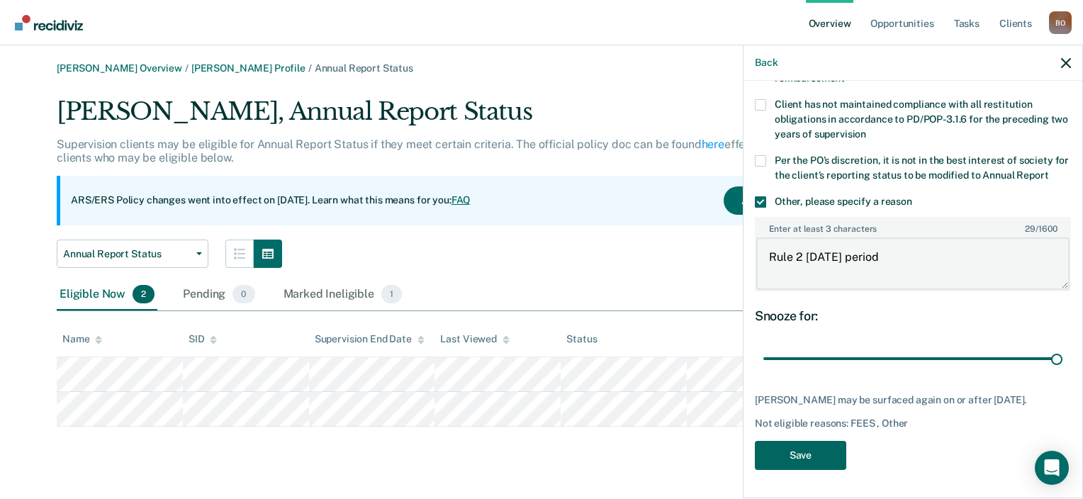
type textarea "Rule 2 [DATE] period"
click at [787, 448] on button "Save" at bounding box center [800, 455] width 91 height 29
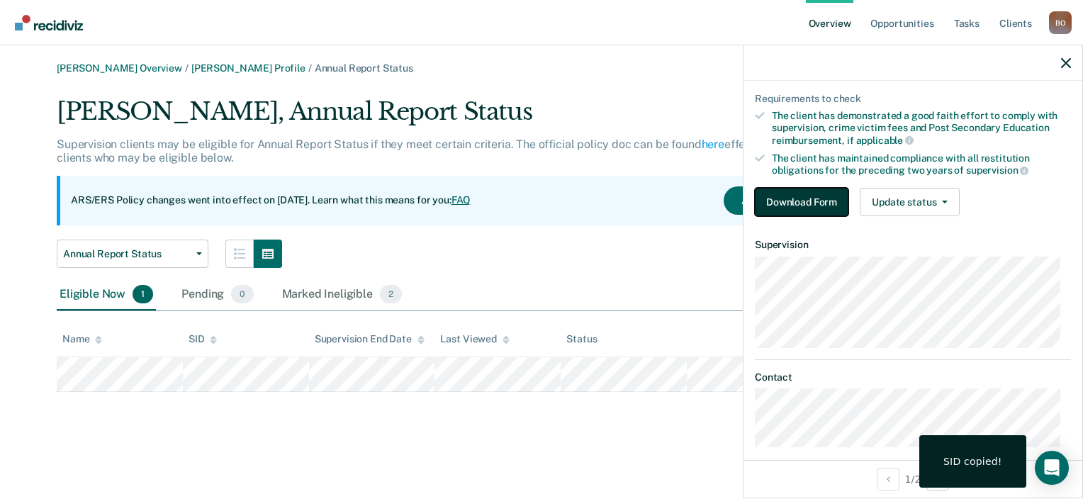
click at [808, 196] on button "Download Form" at bounding box center [802, 202] width 94 height 28
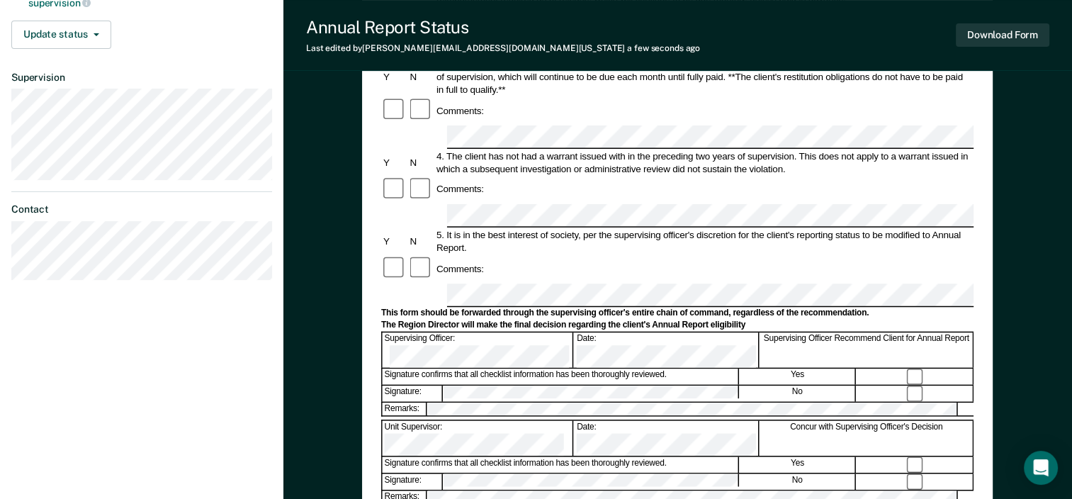
scroll to position [0, 14]
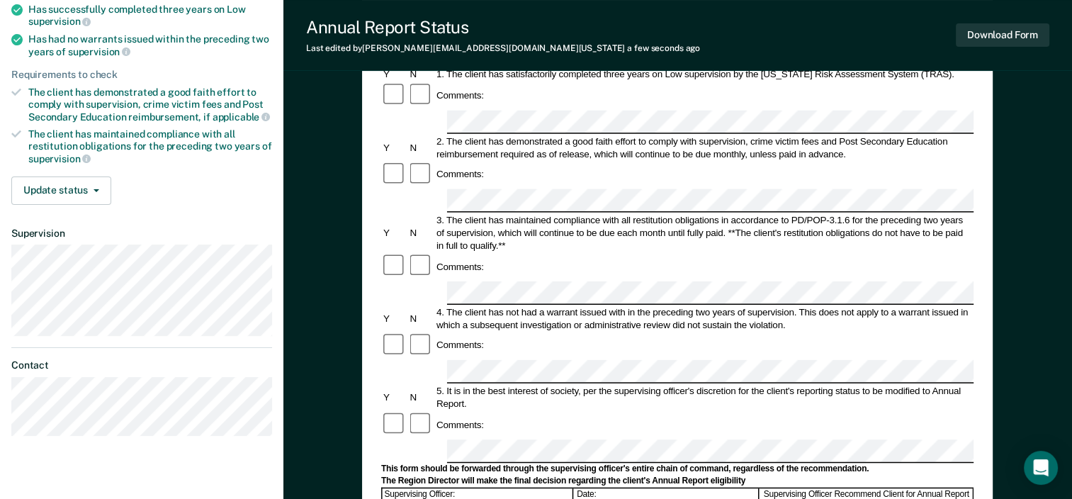
scroll to position [213, 0]
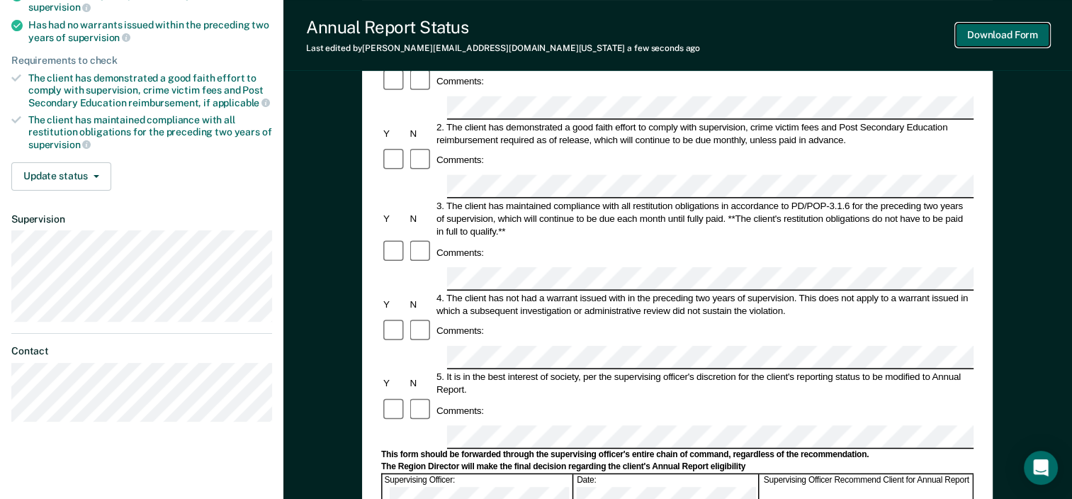
drag, startPoint x: 1001, startPoint y: 42, endPoint x: 1026, endPoint y: 149, distance: 109.9
click at [1026, 149] on div "Annual Report Status Last edited by [PERSON_NAME][EMAIL_ADDRESS][DOMAIN_NAME][U…" at bounding box center [677, 279] width 789 height 985
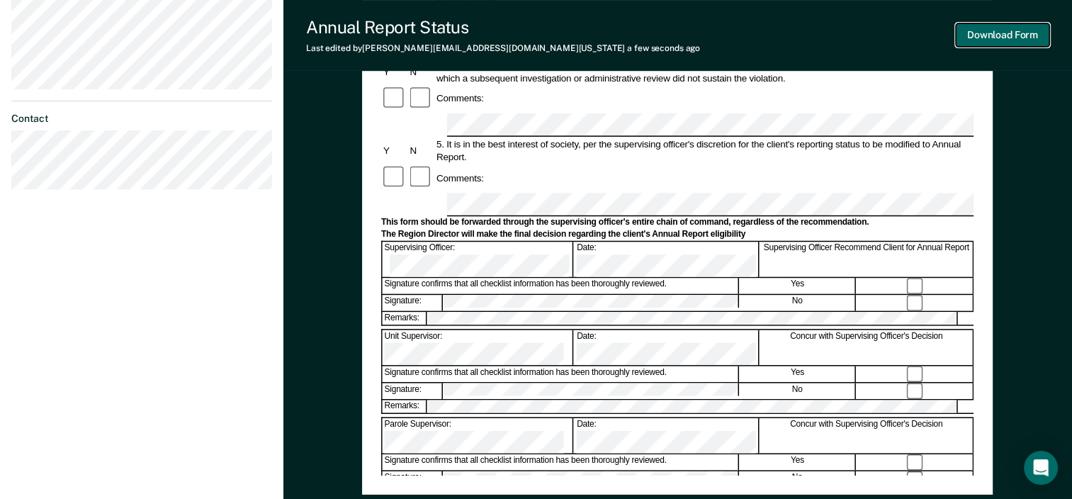
scroll to position [551, 0]
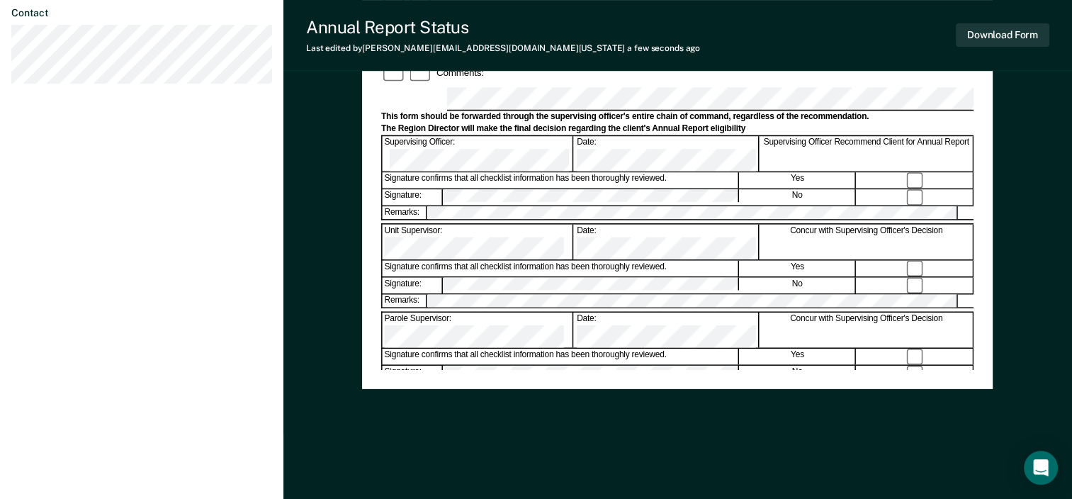
drag, startPoint x: 1043, startPoint y: 469, endPoint x: 770, endPoint y: 434, distance: 275.2
click at [1021, 40] on button "Download Form" at bounding box center [1003, 34] width 94 height 23
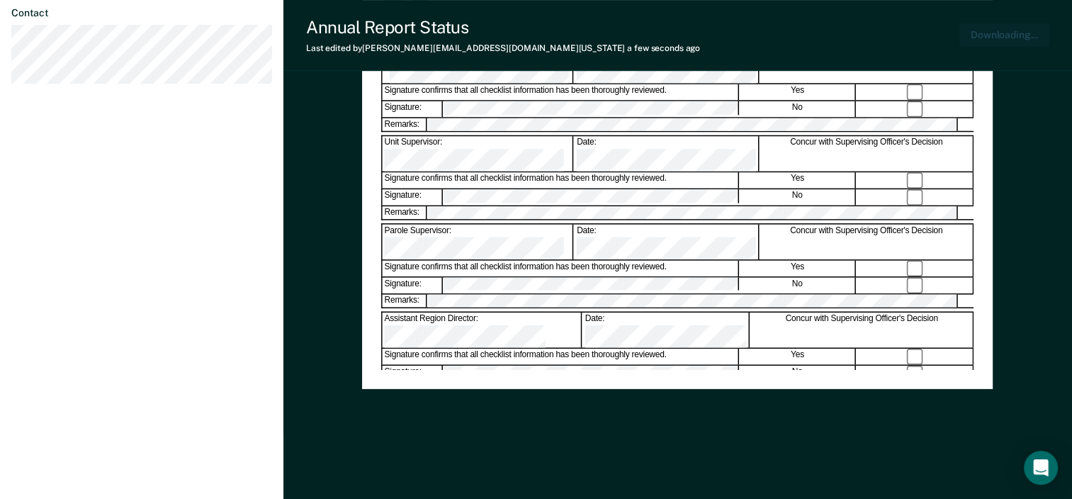
scroll to position [0, 0]
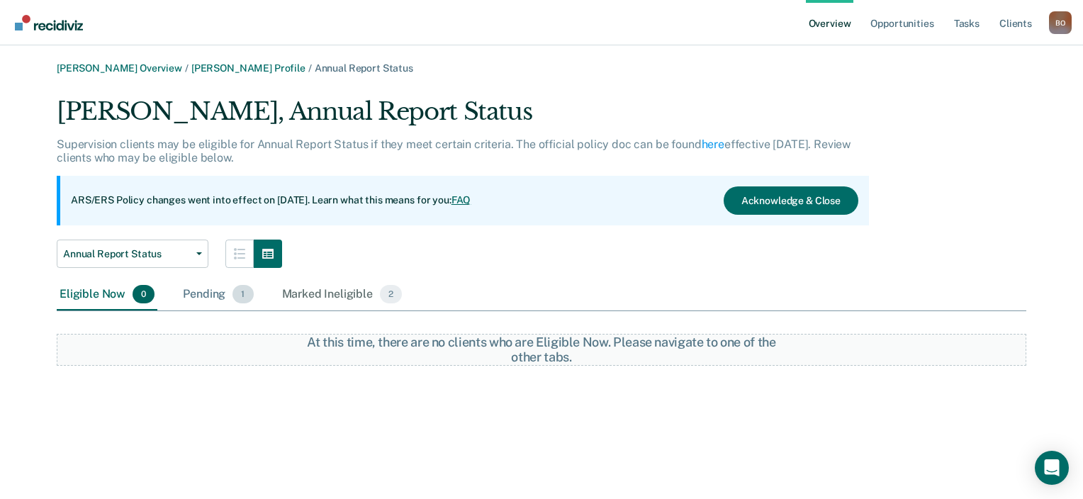
click at [206, 298] on div "Pending 1" at bounding box center [218, 294] width 76 height 31
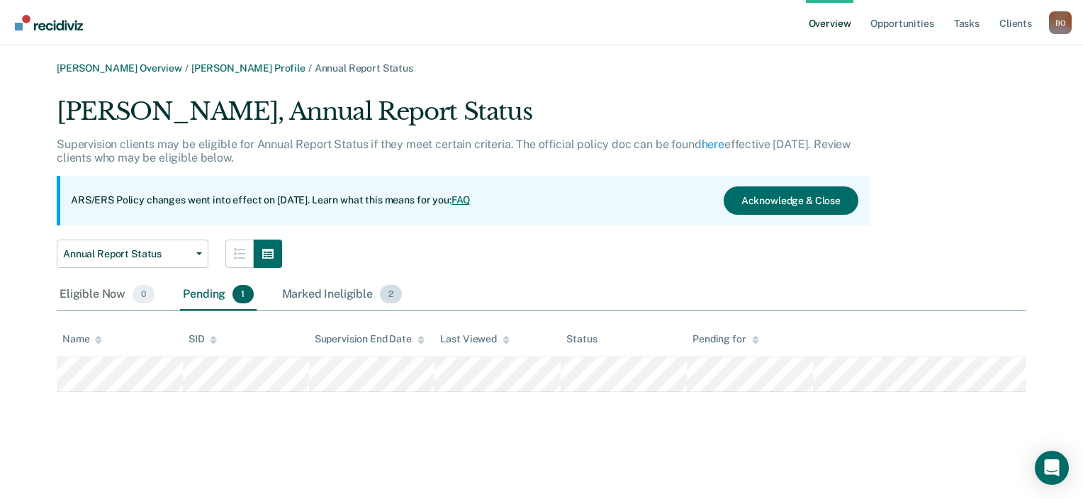
click at [319, 293] on div "Marked Ineligible 2" at bounding box center [342, 294] width 126 height 31
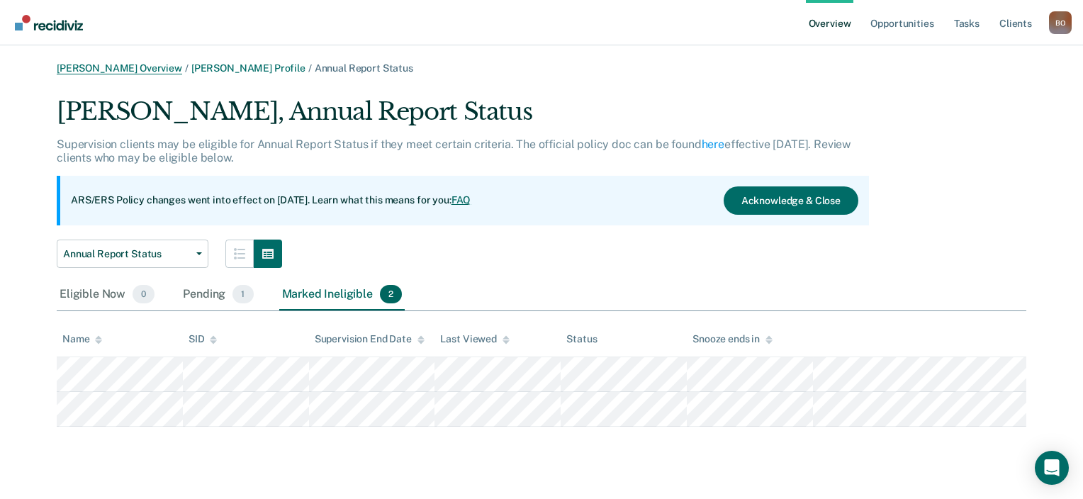
click at [94, 68] on link "[PERSON_NAME] Overview" at bounding box center [119, 68] width 125 height 12
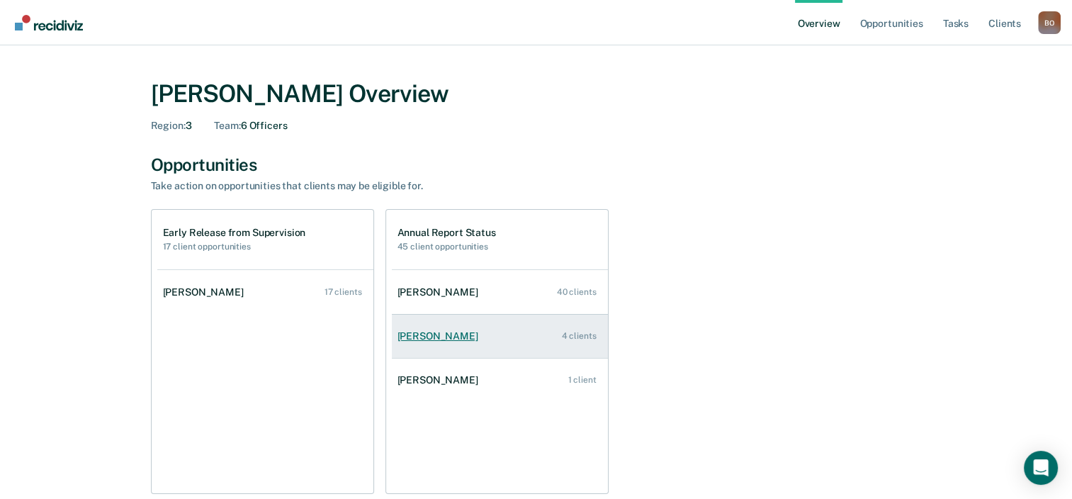
click at [456, 337] on div "[PERSON_NAME]" at bounding box center [441, 336] width 86 height 12
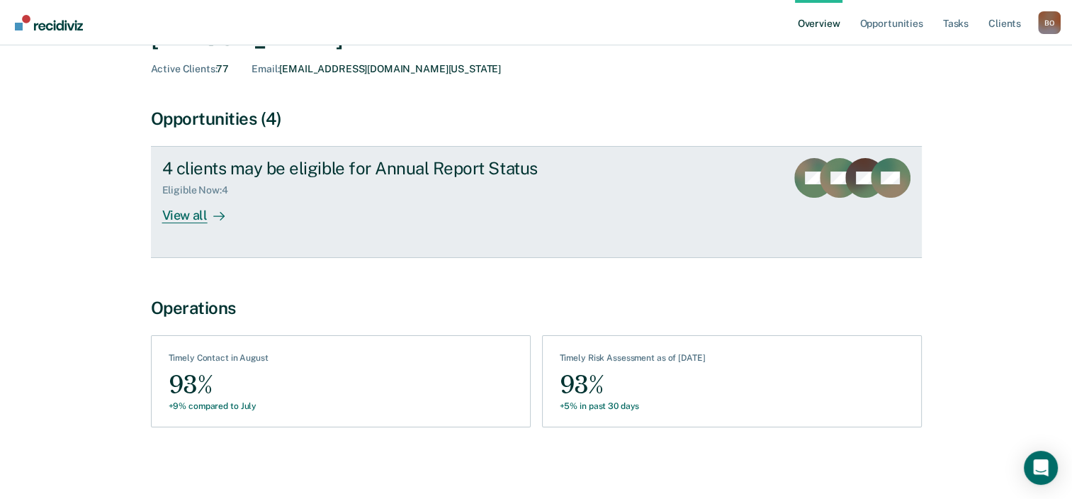
scroll to position [82, 0]
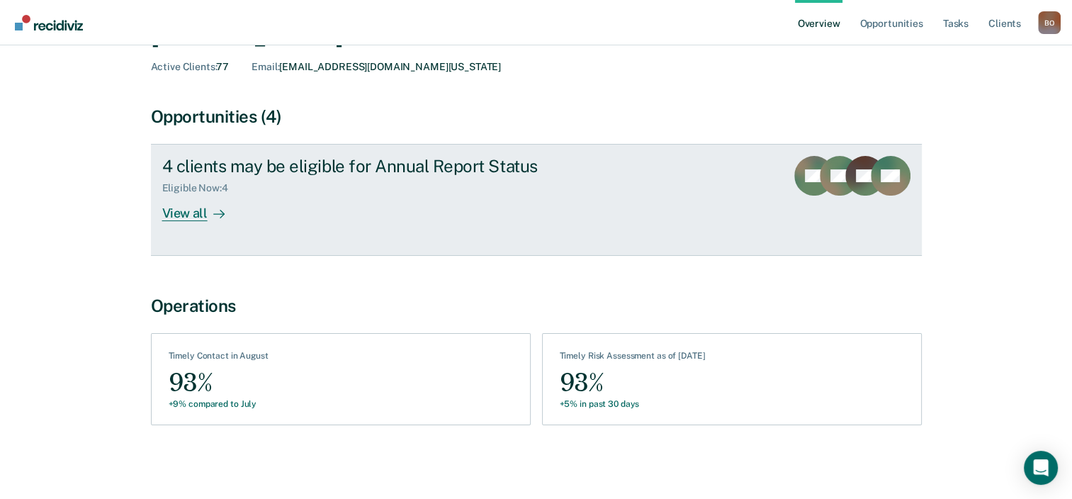
click at [201, 215] on div "View all" at bounding box center [201, 208] width 79 height 28
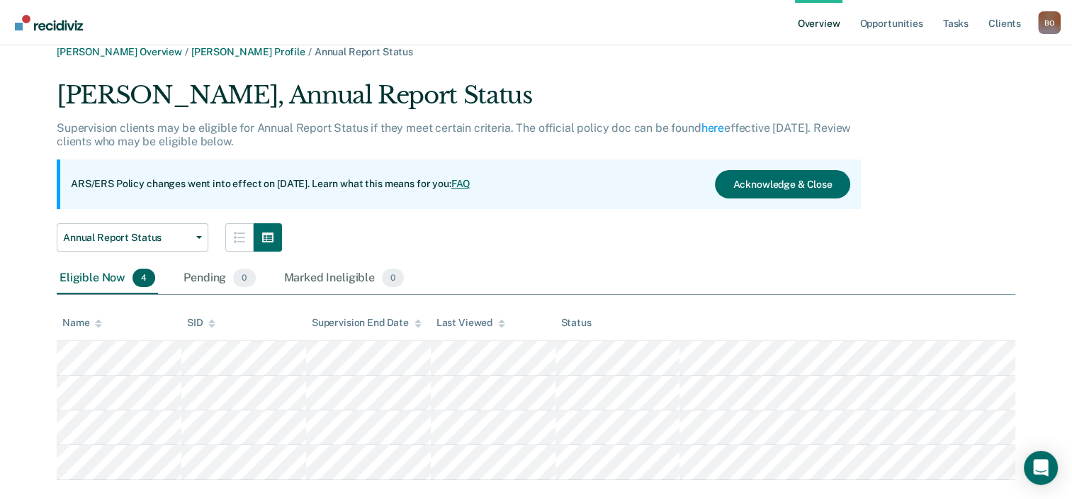
scroll to position [42, 0]
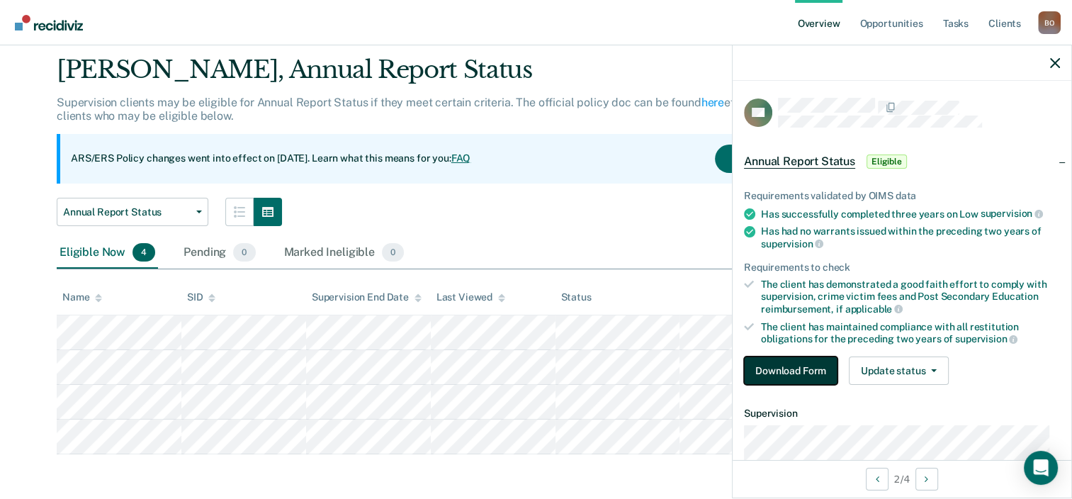
click at [794, 368] on button "Download Form" at bounding box center [791, 370] width 94 height 28
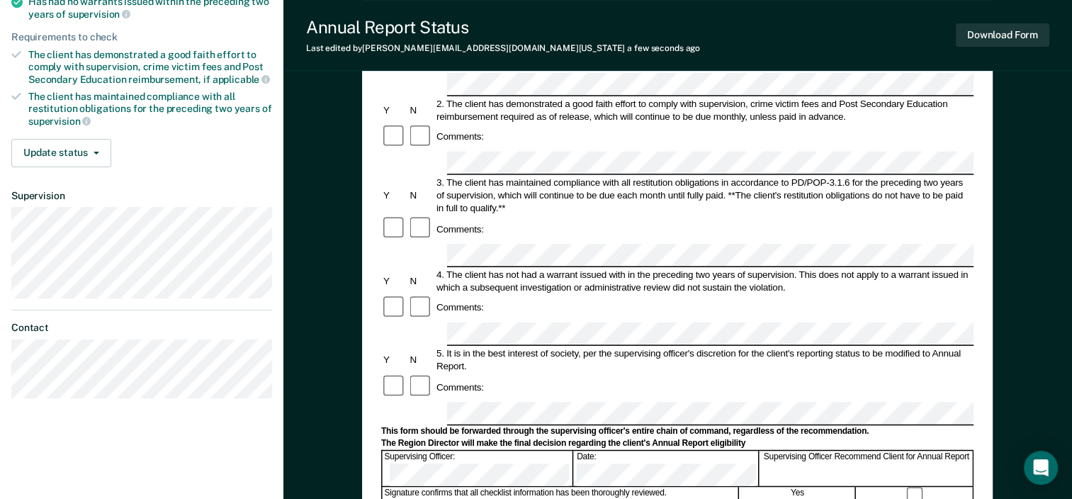
scroll to position [142, 0]
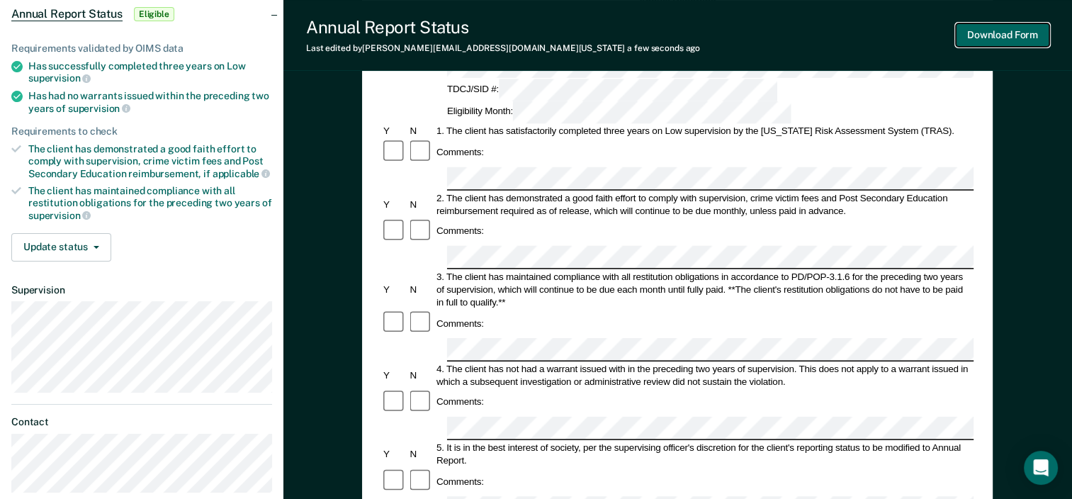
click at [1008, 45] on button "Download Form" at bounding box center [1003, 34] width 94 height 23
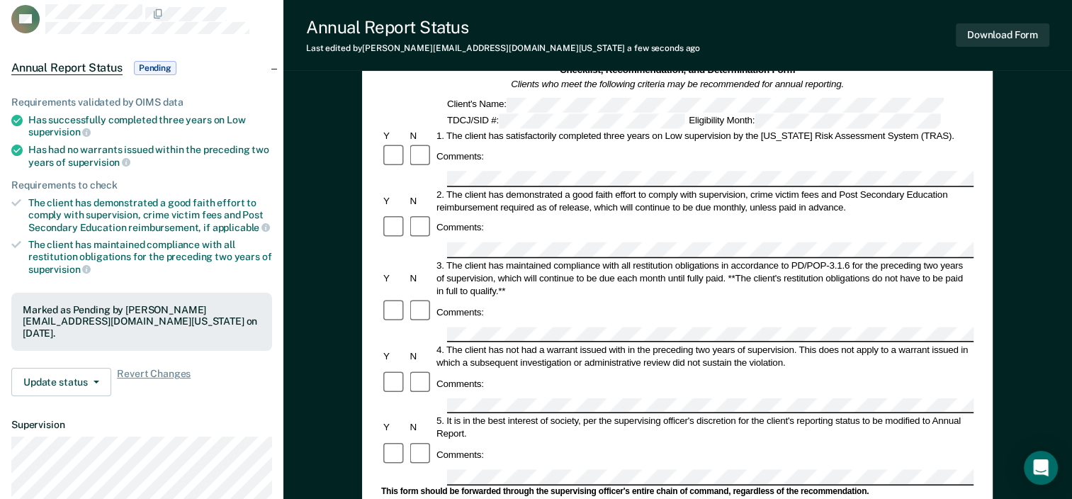
scroll to position [0, 0]
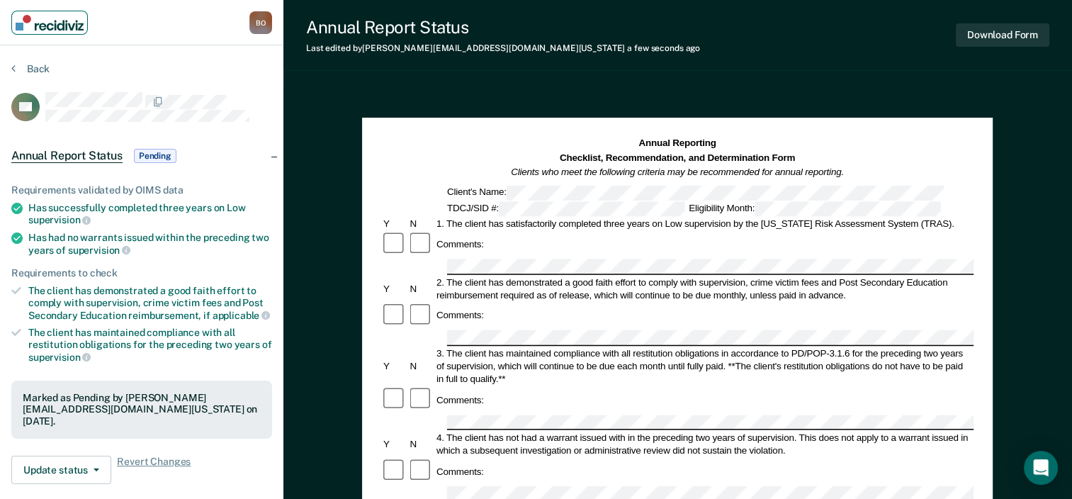
click at [56, 23] on img "Main navigation" at bounding box center [50, 23] width 68 height 16
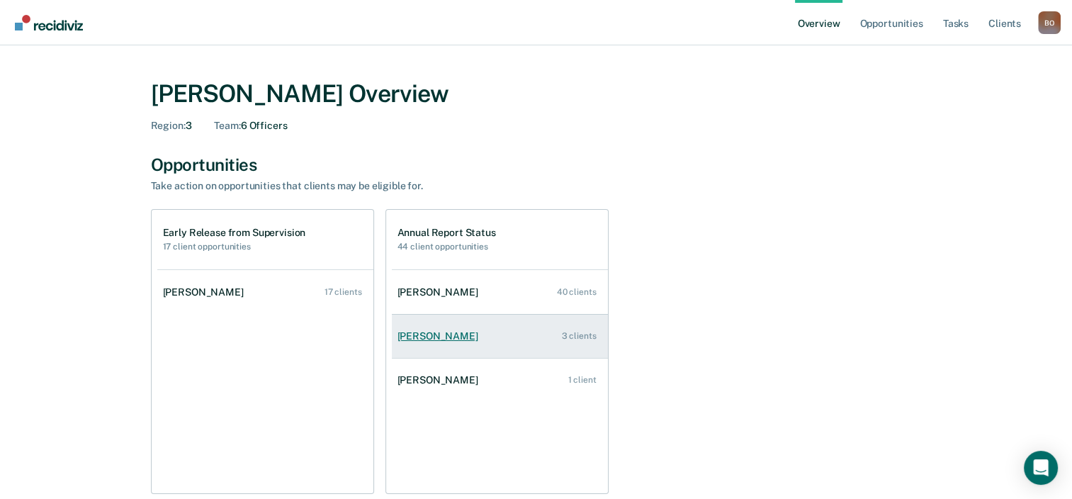
click at [483, 336] on link "[PERSON_NAME] 3 clients" at bounding box center [500, 336] width 216 height 40
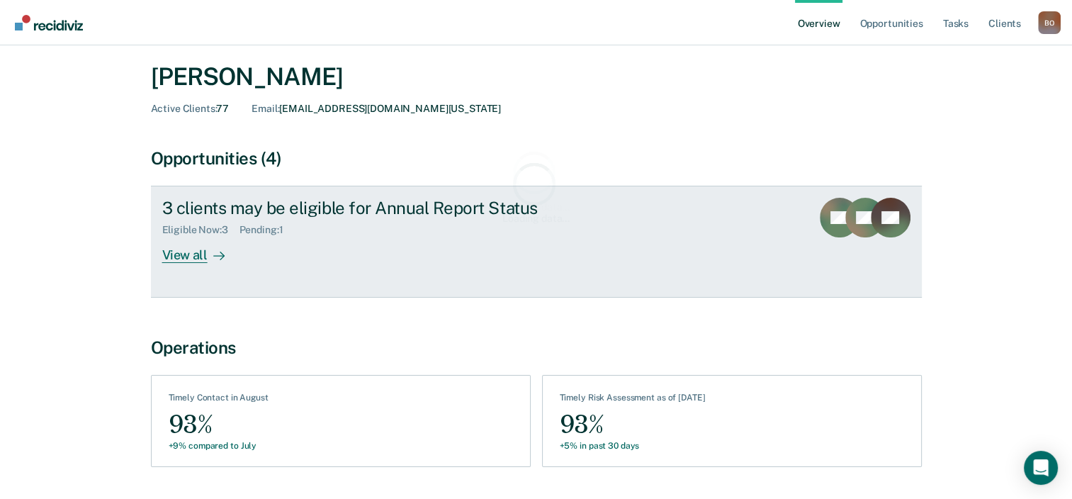
scroll to position [82, 0]
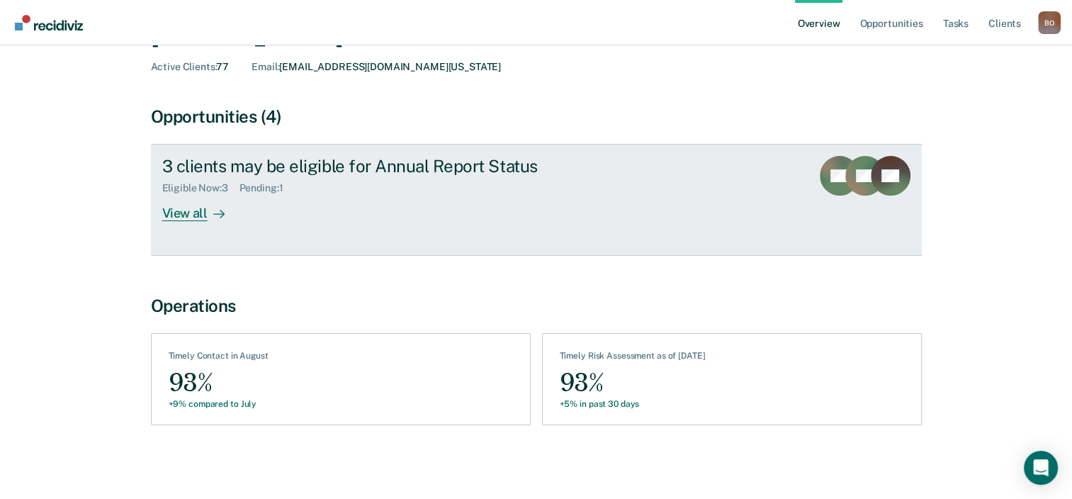
click at [221, 210] on icon at bounding box center [218, 213] width 11 height 11
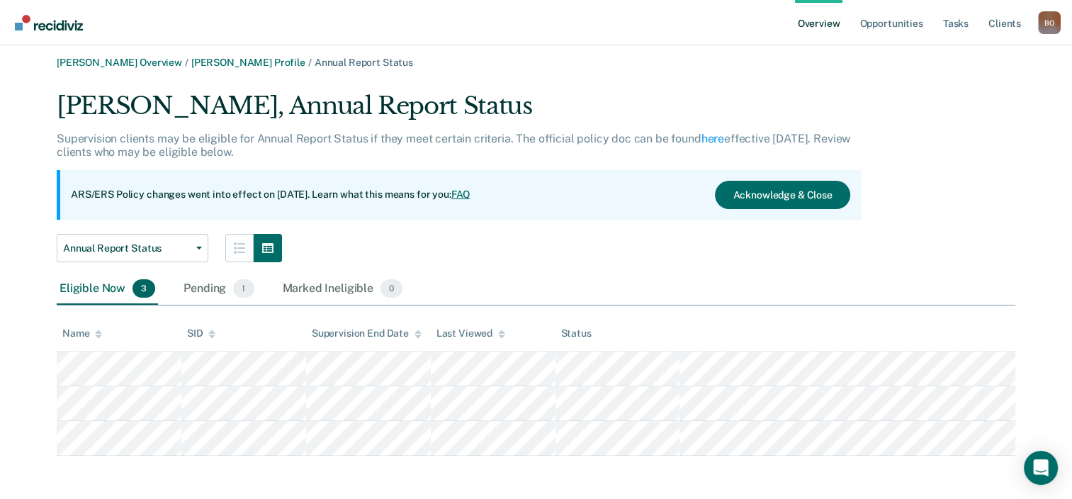
scroll to position [7, 0]
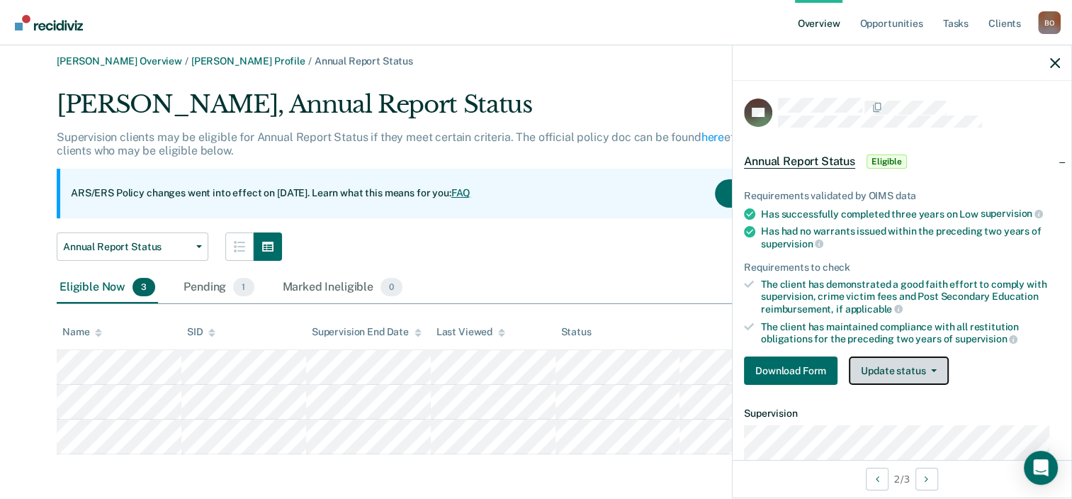
click at [904, 371] on button "Update status" at bounding box center [899, 370] width 100 height 28
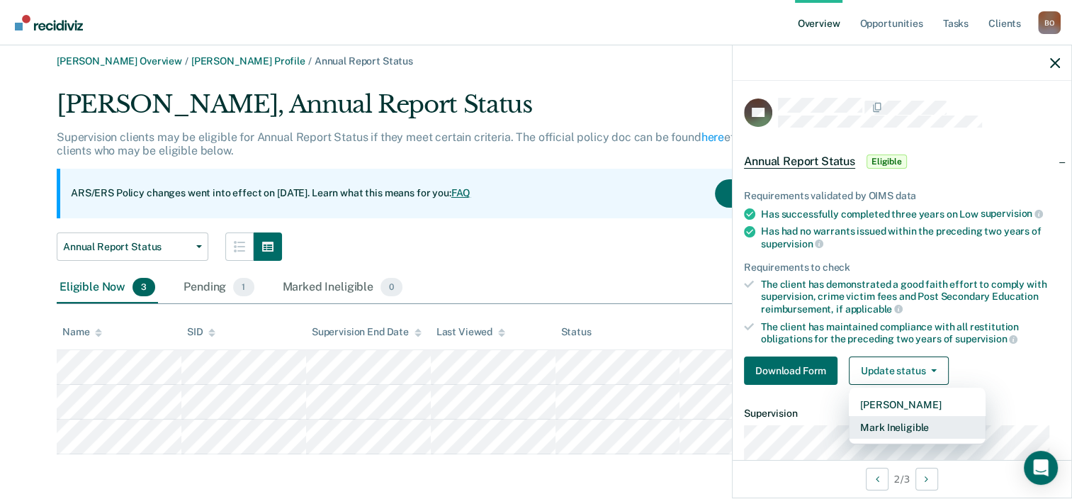
click at [891, 423] on button "Mark Ineligible" at bounding box center [917, 427] width 137 height 23
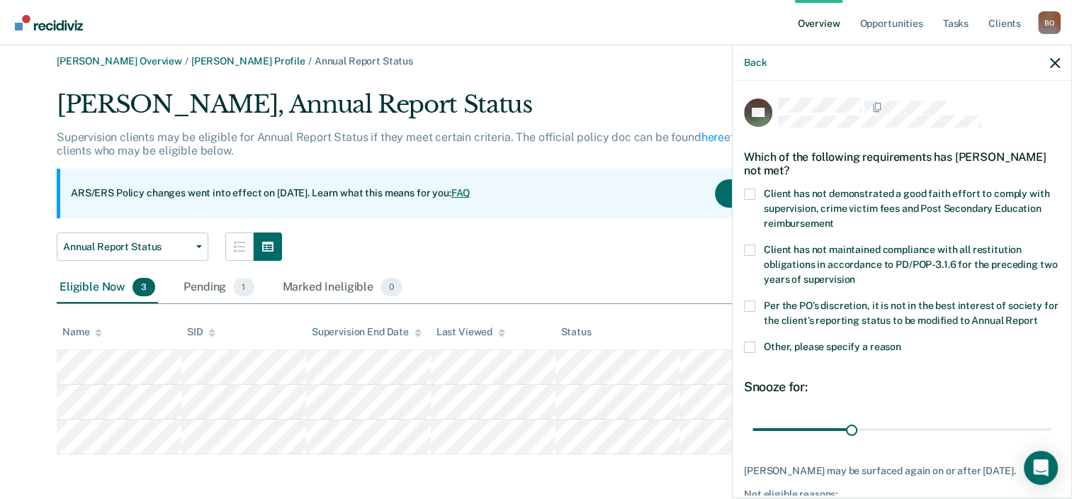
click at [746, 196] on span at bounding box center [749, 194] width 11 height 11
click at [834, 218] on input "Client has not demonstrated a good faith effort to comply with supervision, cri…" at bounding box center [834, 218] width 0 height 0
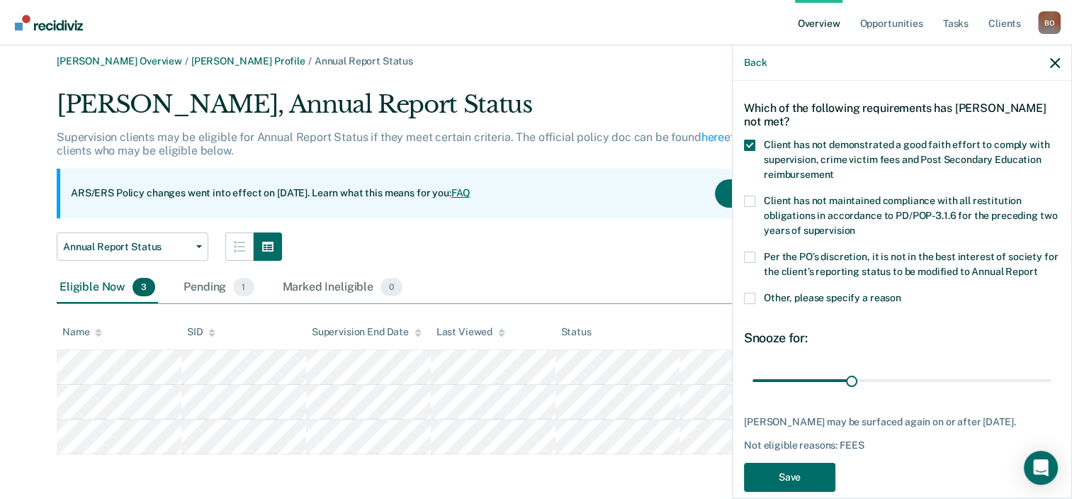
scroll to position [71, 0]
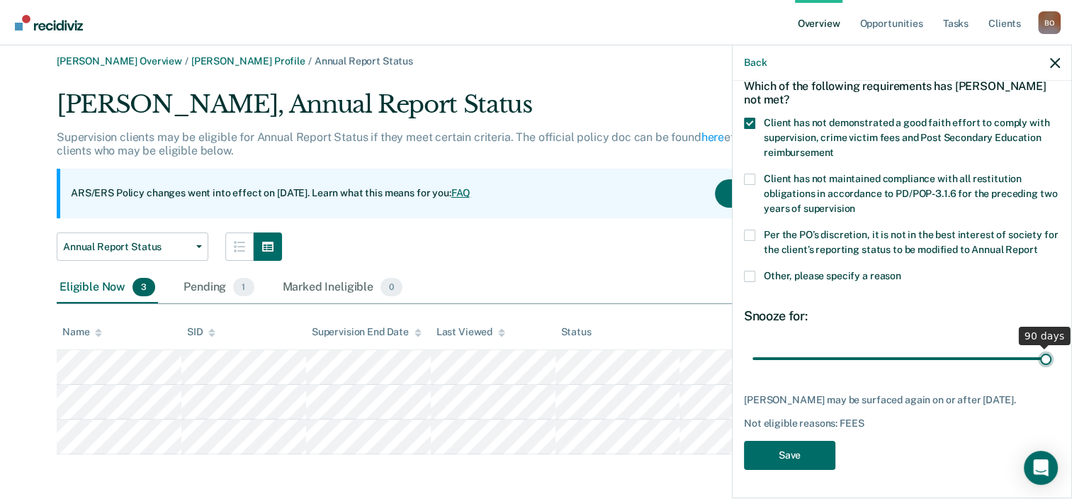
drag, startPoint x: 850, startPoint y: 374, endPoint x: 1184, endPoint y: 375, distance: 333.8
type input "90"
click at [1052, 371] on input "range" at bounding box center [902, 359] width 299 height 25
click at [788, 470] on button "Save" at bounding box center [789, 455] width 91 height 29
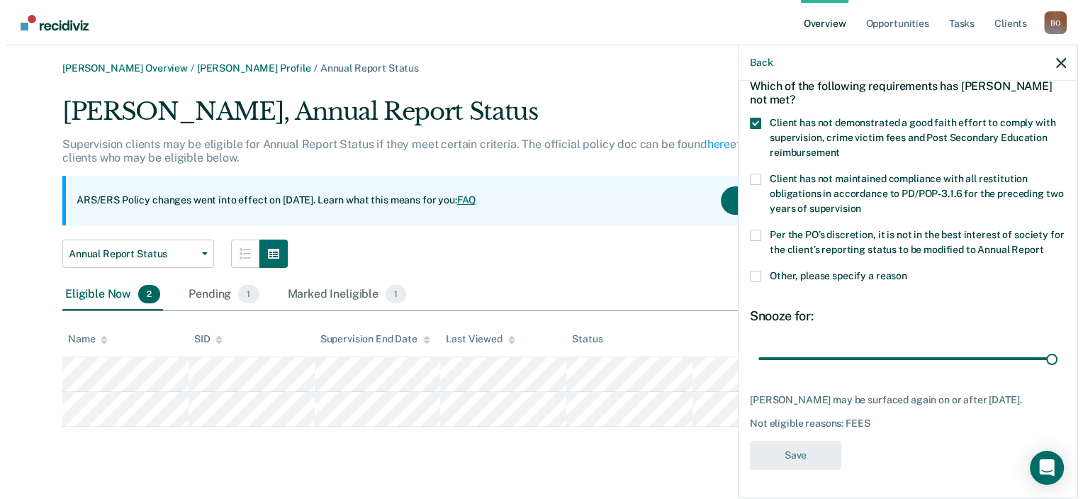
scroll to position [0, 0]
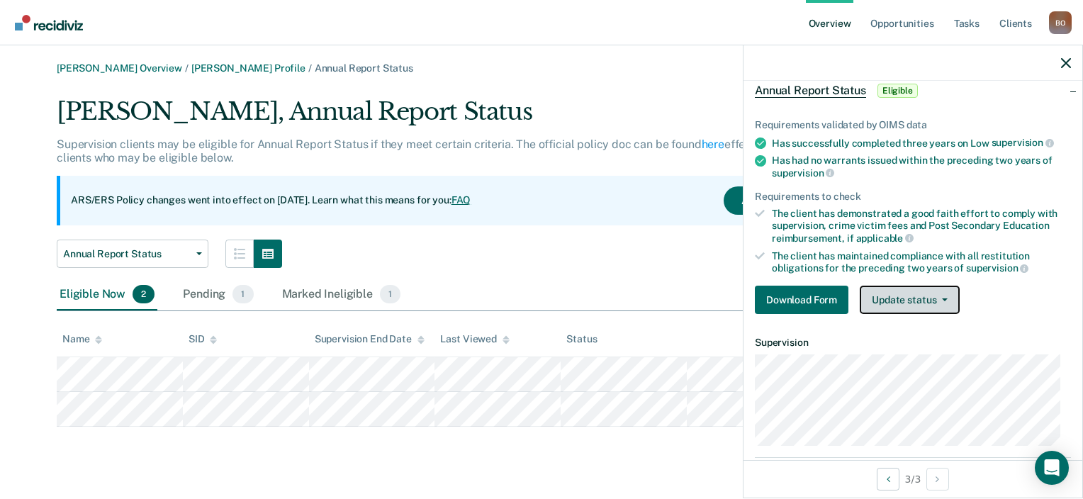
click at [920, 298] on button "Update status" at bounding box center [910, 300] width 100 height 28
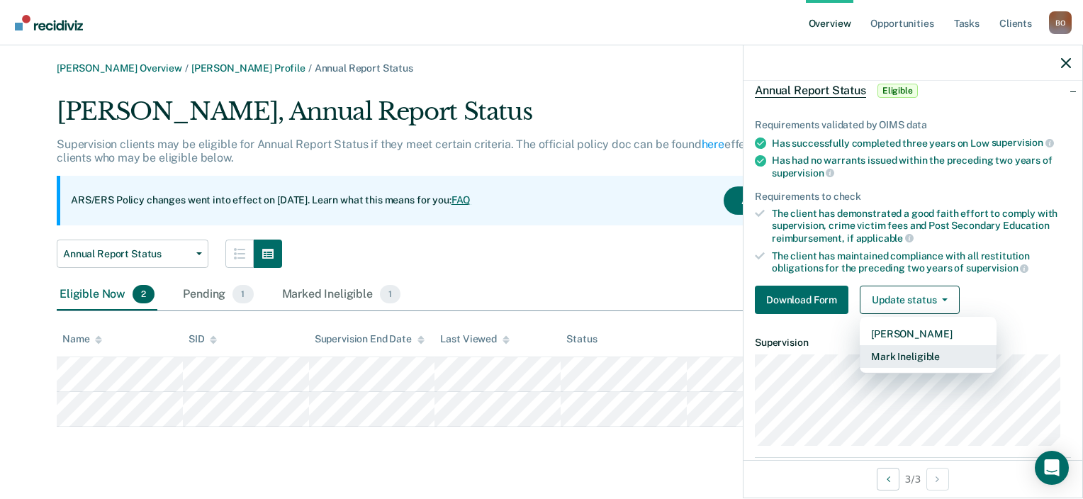
click at [904, 354] on button "Mark Ineligible" at bounding box center [928, 356] width 137 height 23
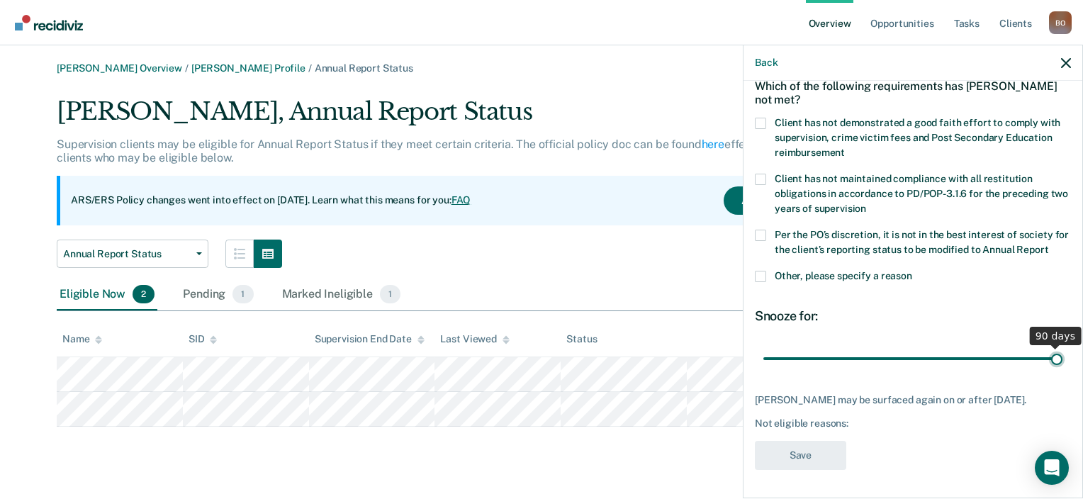
drag, startPoint x: 862, startPoint y: 374, endPoint x: 1265, endPoint y: 385, distance: 403.4
type input "90"
click at [1062, 371] on input "range" at bounding box center [912, 359] width 299 height 25
click at [756, 113] on div "Which of the following requirements has [PERSON_NAME] not met?" at bounding box center [913, 93] width 316 height 50
click at [764, 129] on label "Client has not demonstrated a good faith effort to comply with supervision, cri…" at bounding box center [913, 140] width 316 height 45
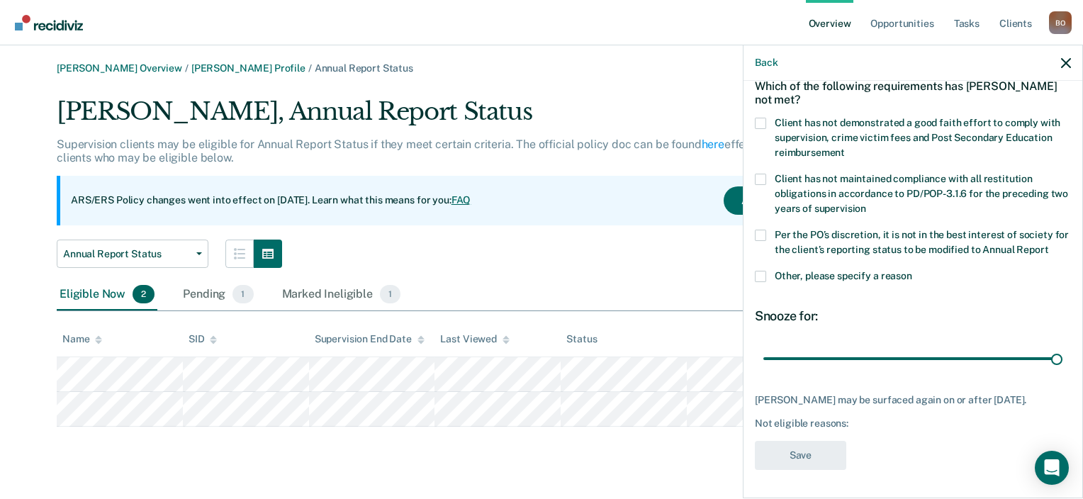
click at [845, 147] on input "Client has not demonstrated a good faith effort to comply with supervision, cri…" at bounding box center [845, 147] width 0 height 0
click at [792, 470] on button "Save" at bounding box center [800, 455] width 91 height 29
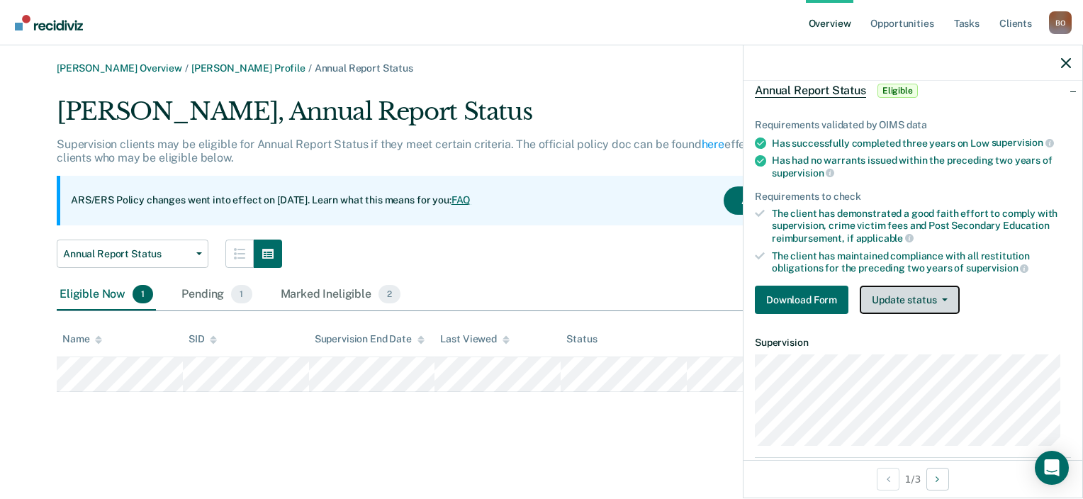
click at [924, 300] on button "Update status" at bounding box center [910, 300] width 100 height 28
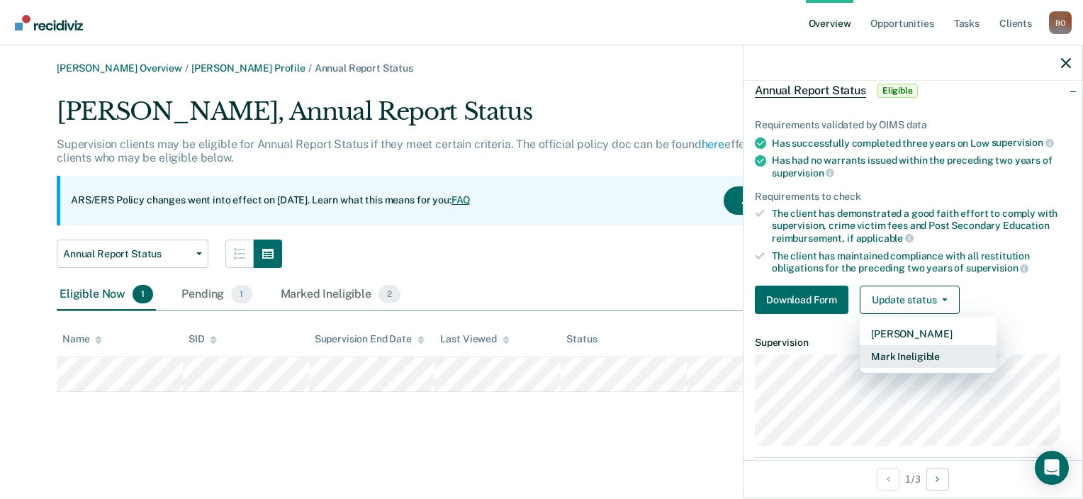
click at [908, 356] on button "Mark Ineligible" at bounding box center [928, 356] width 137 height 23
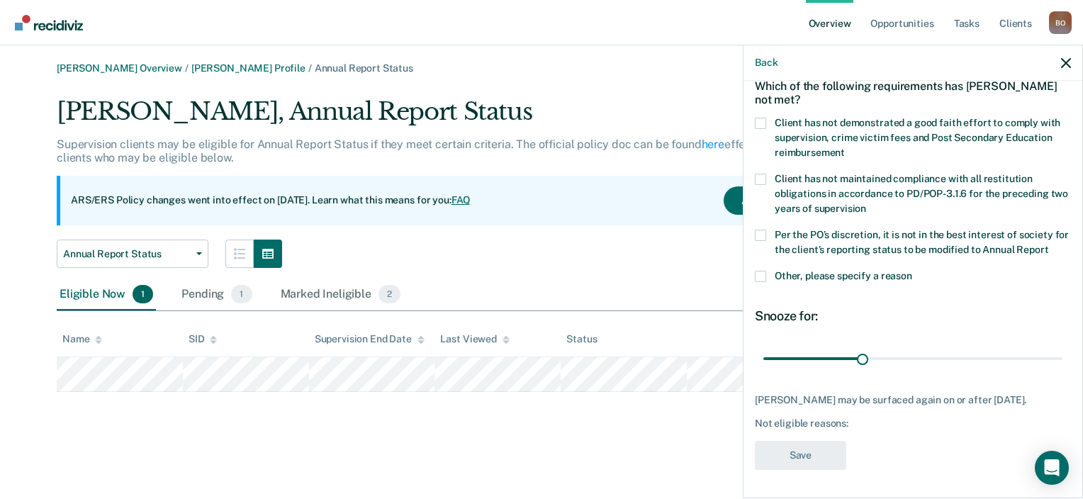
click at [758, 282] on span at bounding box center [760, 276] width 11 height 11
click at [912, 271] on input "Other, please specify a reason" at bounding box center [912, 271] width 0 height 0
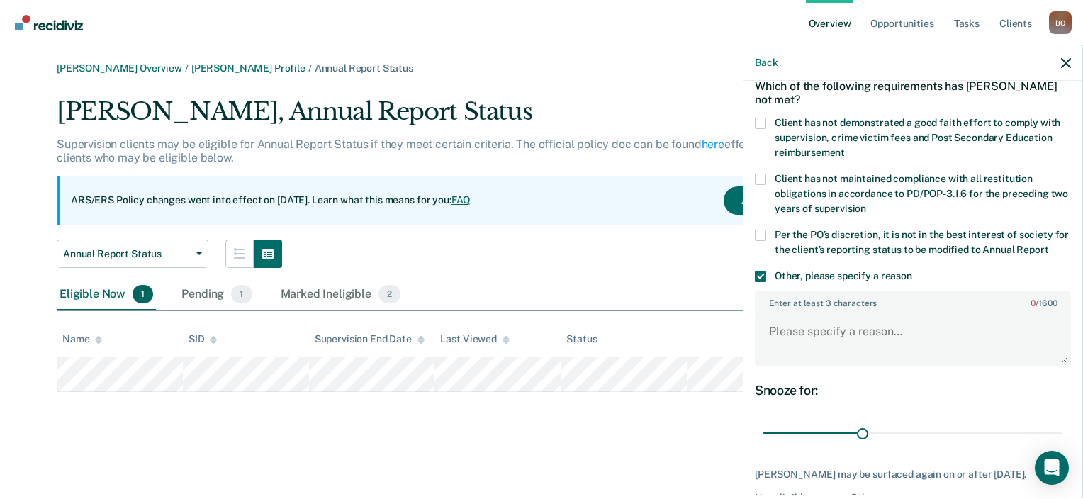
click at [759, 124] on span at bounding box center [760, 123] width 11 height 11
click at [845, 147] on input "Client has not demonstrated a good faith effort to comply with supervision, cri…" at bounding box center [845, 147] width 0 height 0
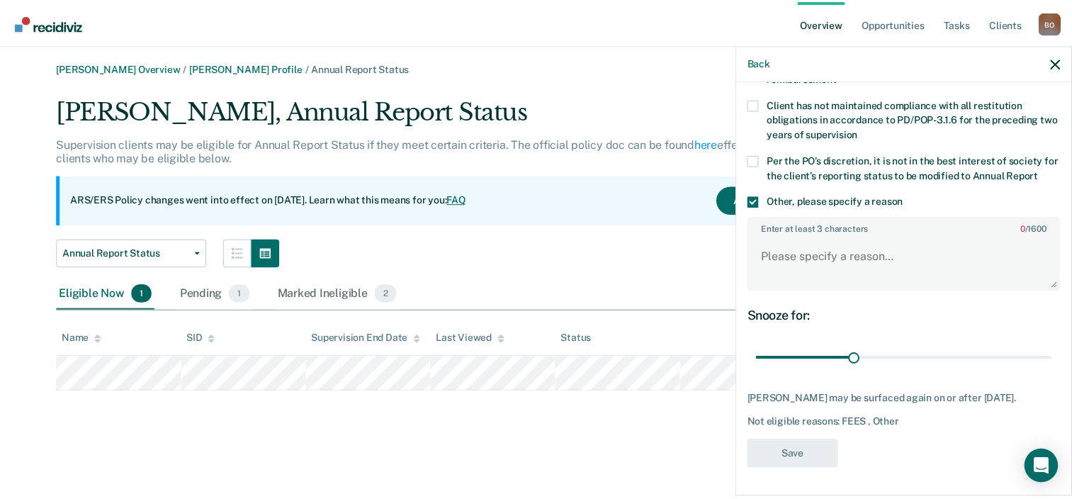
scroll to position [157, 0]
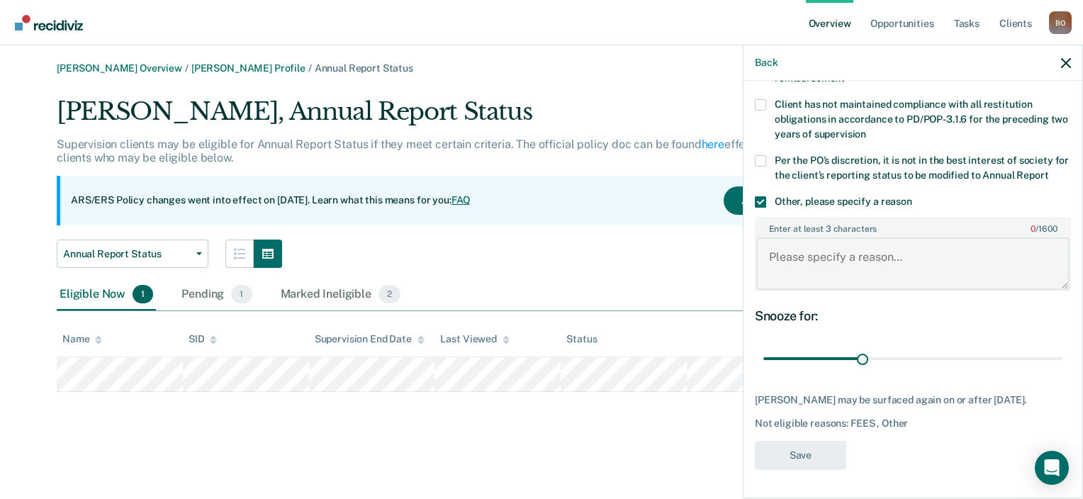
click at [805, 264] on textarea "Enter at least 3 characters 0 / 1600" at bounding box center [912, 263] width 313 height 52
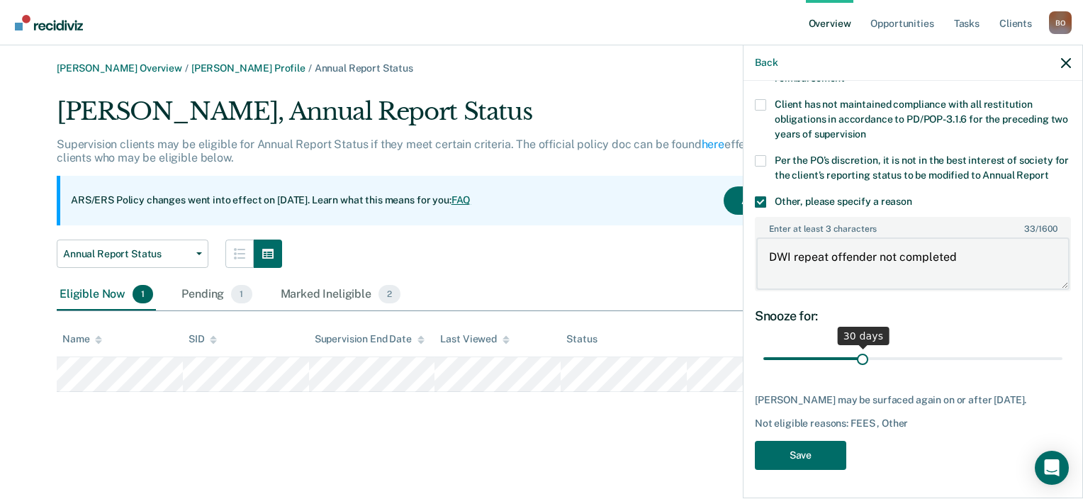
type textarea "DWI repeat offender not completed"
drag, startPoint x: 858, startPoint y: 358, endPoint x: 1180, endPoint y: 363, distance: 322.5
type input "90"
click at [1062, 363] on input "range" at bounding box center [912, 359] width 299 height 25
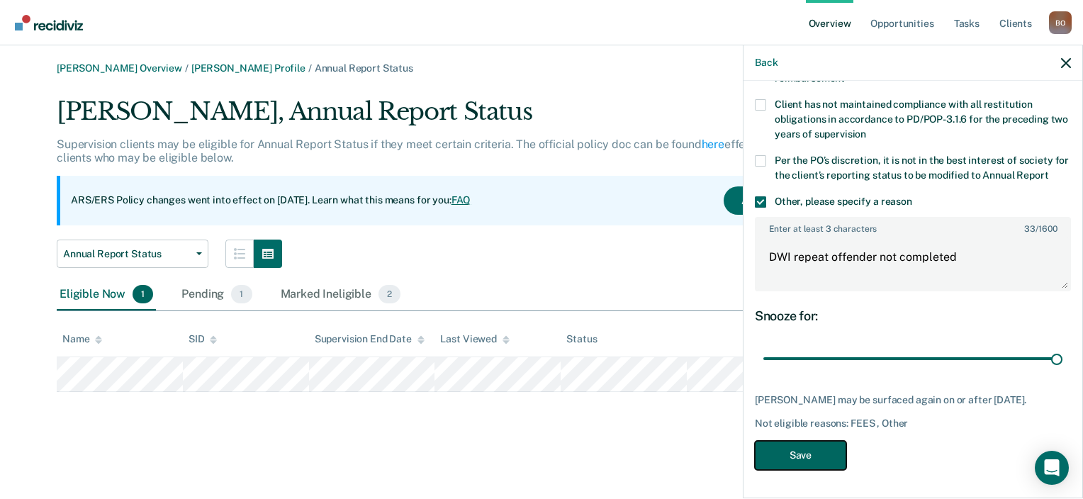
click at [797, 467] on button "Save" at bounding box center [800, 455] width 91 height 29
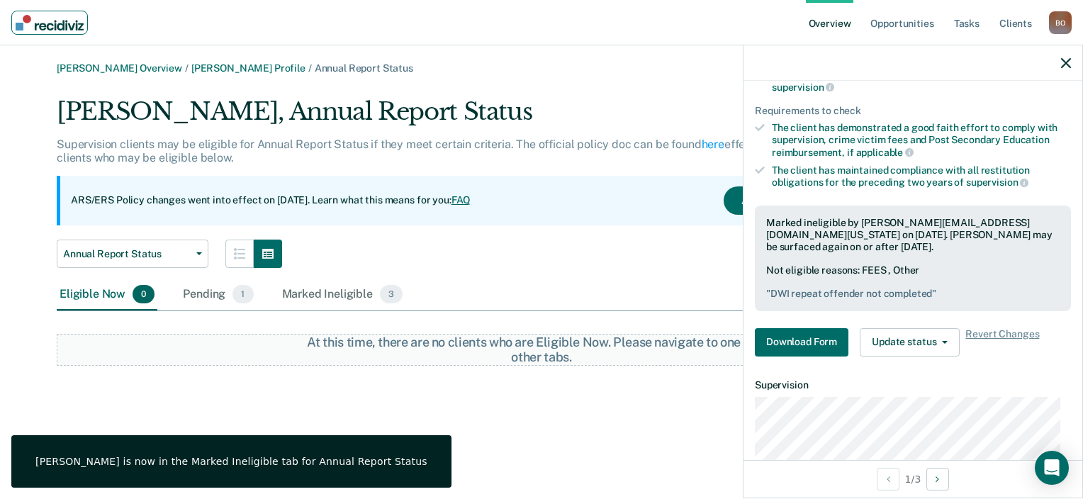
click at [37, 27] on img "Main navigation" at bounding box center [50, 23] width 68 height 16
